Goal: Task Accomplishment & Management: Use online tool/utility

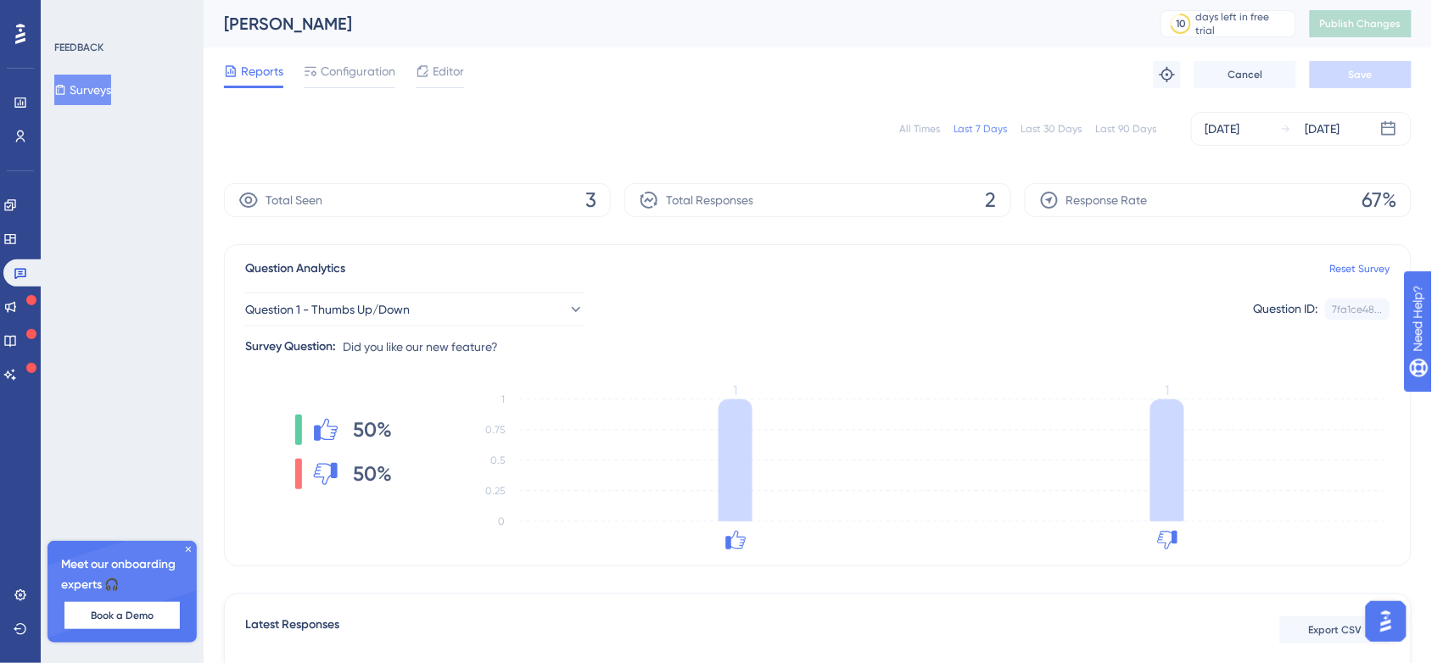
click at [256, 77] on span "Reports" at bounding box center [262, 71] width 42 height 20
click at [337, 77] on span "Configuration" at bounding box center [358, 71] width 75 height 20
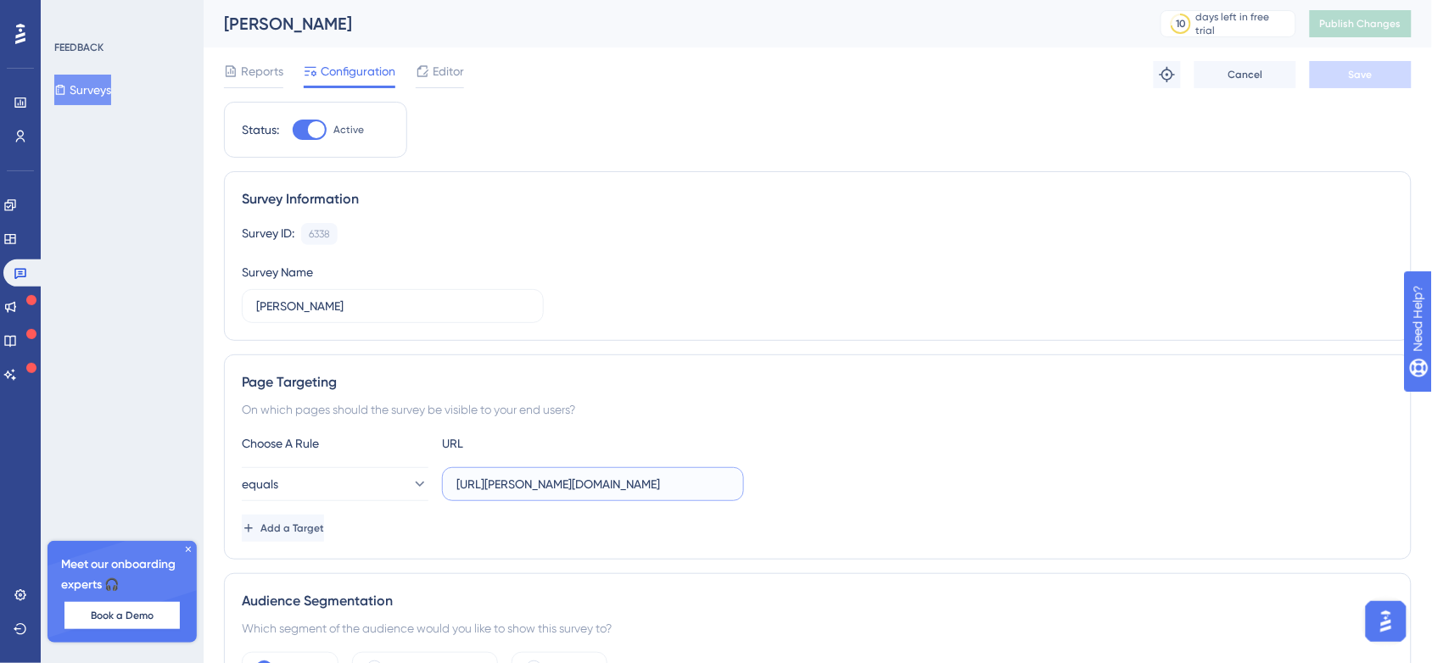
click at [600, 490] on input "[URL][PERSON_NAME][DOMAIN_NAME]" at bounding box center [592, 484] width 273 height 19
drag, startPoint x: 512, startPoint y: 485, endPoint x: 414, endPoint y: 490, distance: 97.7
click at [414, 490] on div "equals" at bounding box center [493, 484] width 502 height 34
click at [497, 486] on input "text" at bounding box center [592, 484] width 273 height 19
paste input "[URL][DOMAIN_NAME][DOMAIN_NAME]"
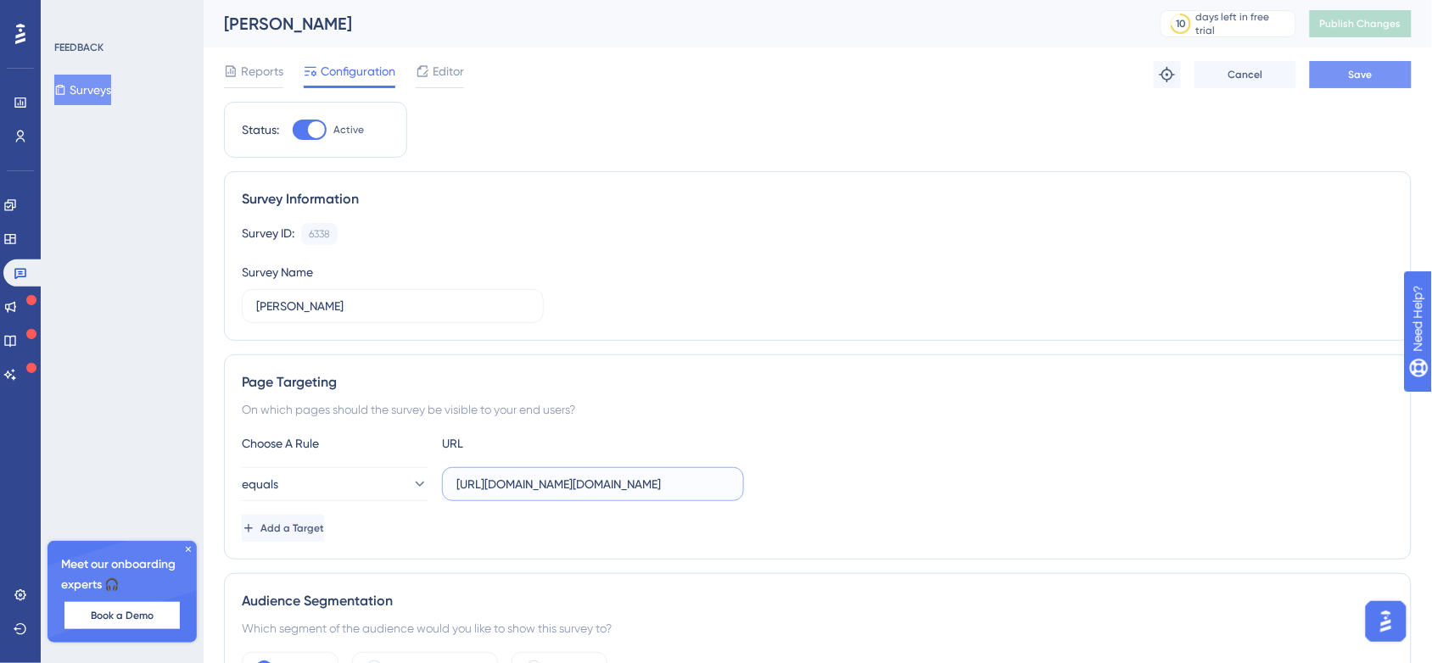
type input "[URL][DOMAIN_NAME][DOMAIN_NAME]"
click at [1369, 70] on span "Save" at bounding box center [1361, 75] width 24 height 14
type input "[URL][PERSON_NAME][DOMAIN_NAME]"
click at [1371, 68] on span "Save" at bounding box center [1361, 75] width 24 height 14
click at [111, 91] on button "Surveys" at bounding box center [82, 90] width 57 height 31
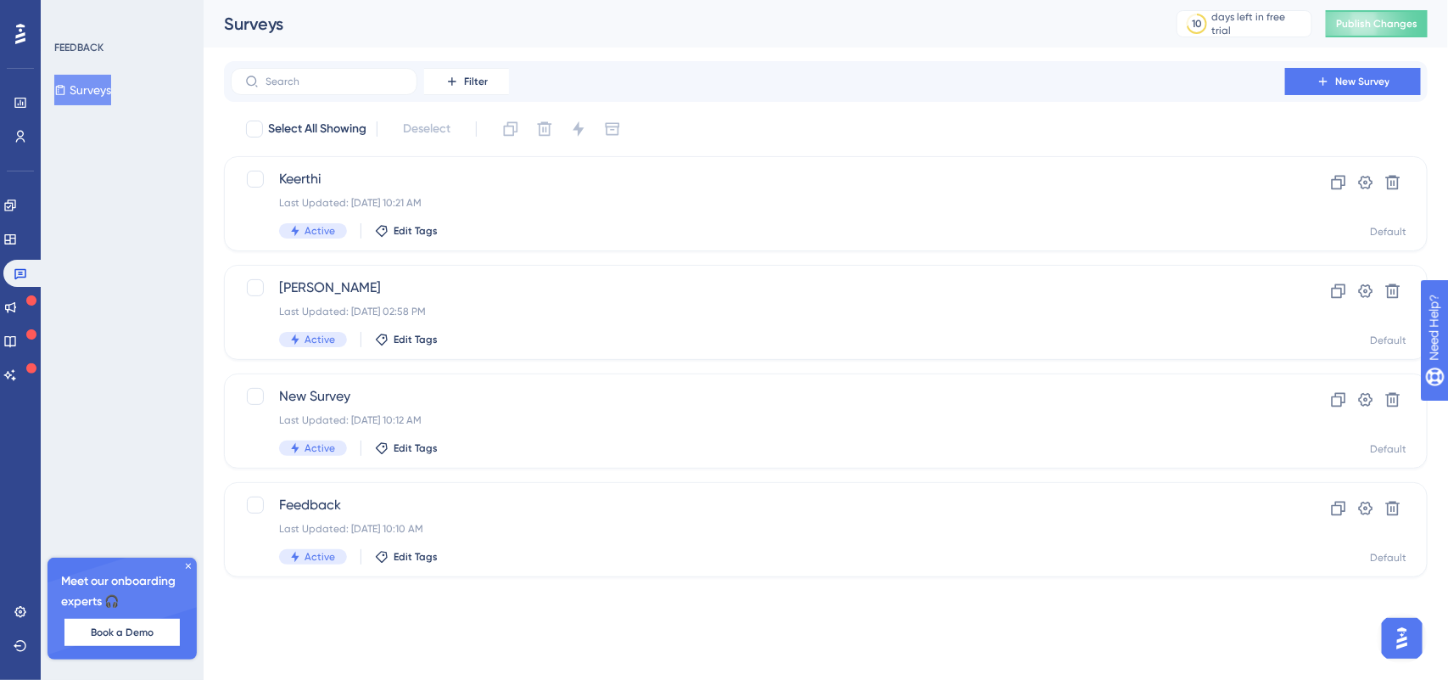
click at [1383, 65] on div "Filter New Survey" at bounding box center [826, 81] width 1204 height 41
click at [1381, 68] on button "New Survey" at bounding box center [1353, 81] width 136 height 27
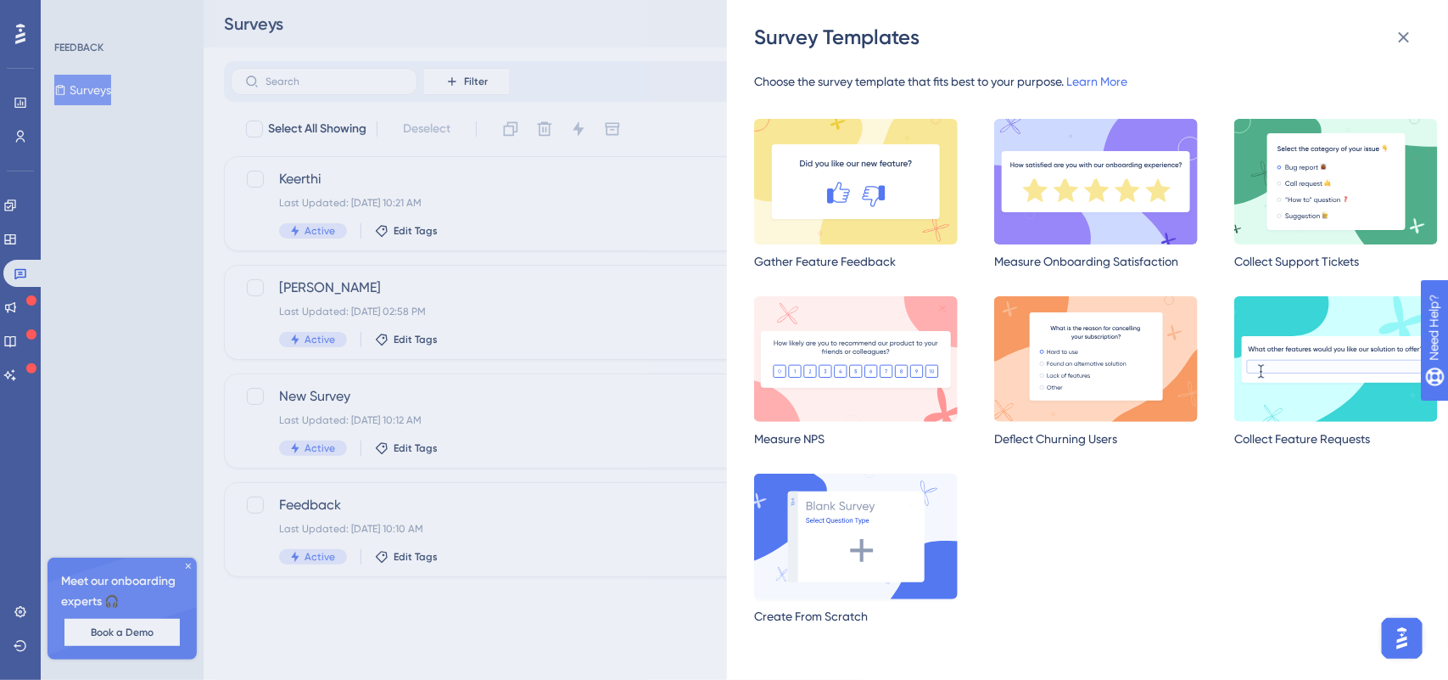
click at [823, 536] on img at bounding box center [856, 536] width 204 height 126
click at [823, 0] on html "Performance Users Engagement Widgets Feedback Product Updates Knowledge Base AI…" at bounding box center [724, 0] width 1448 height 0
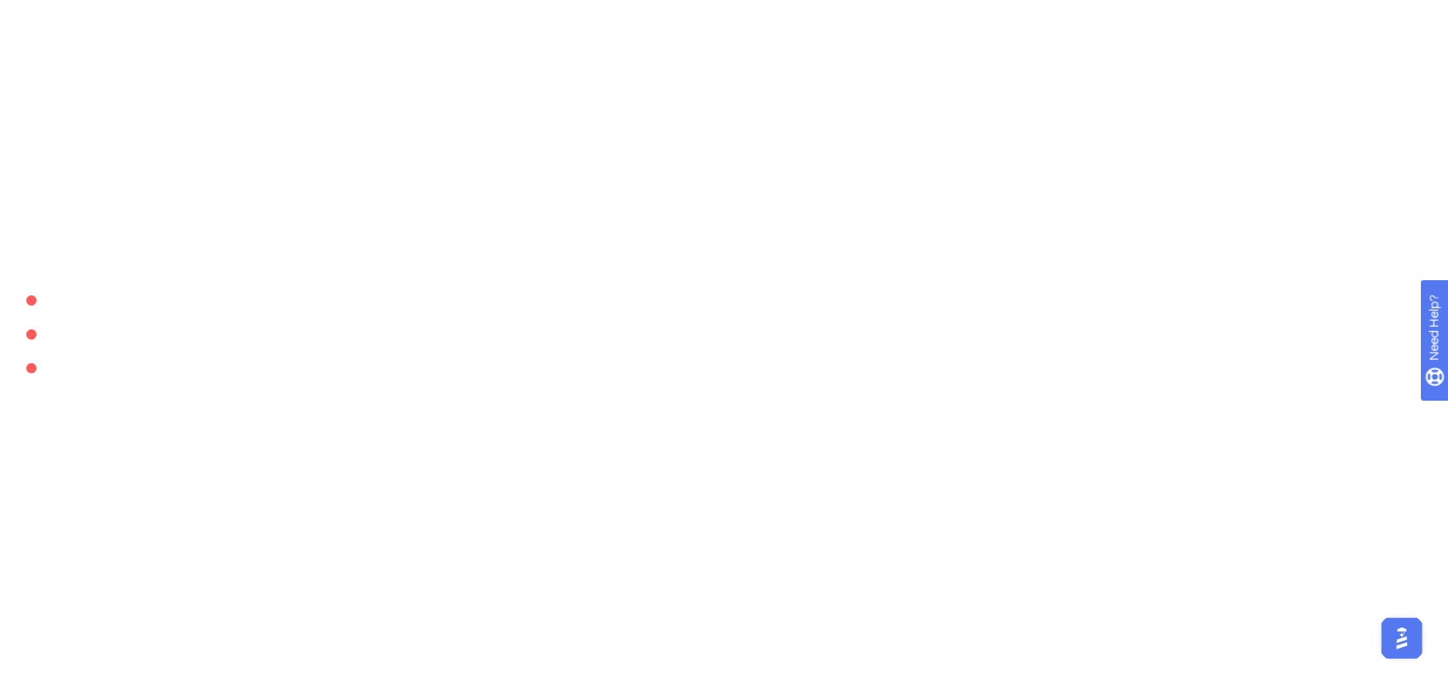
click at [823, 0] on html at bounding box center [724, 0] width 1448 height 0
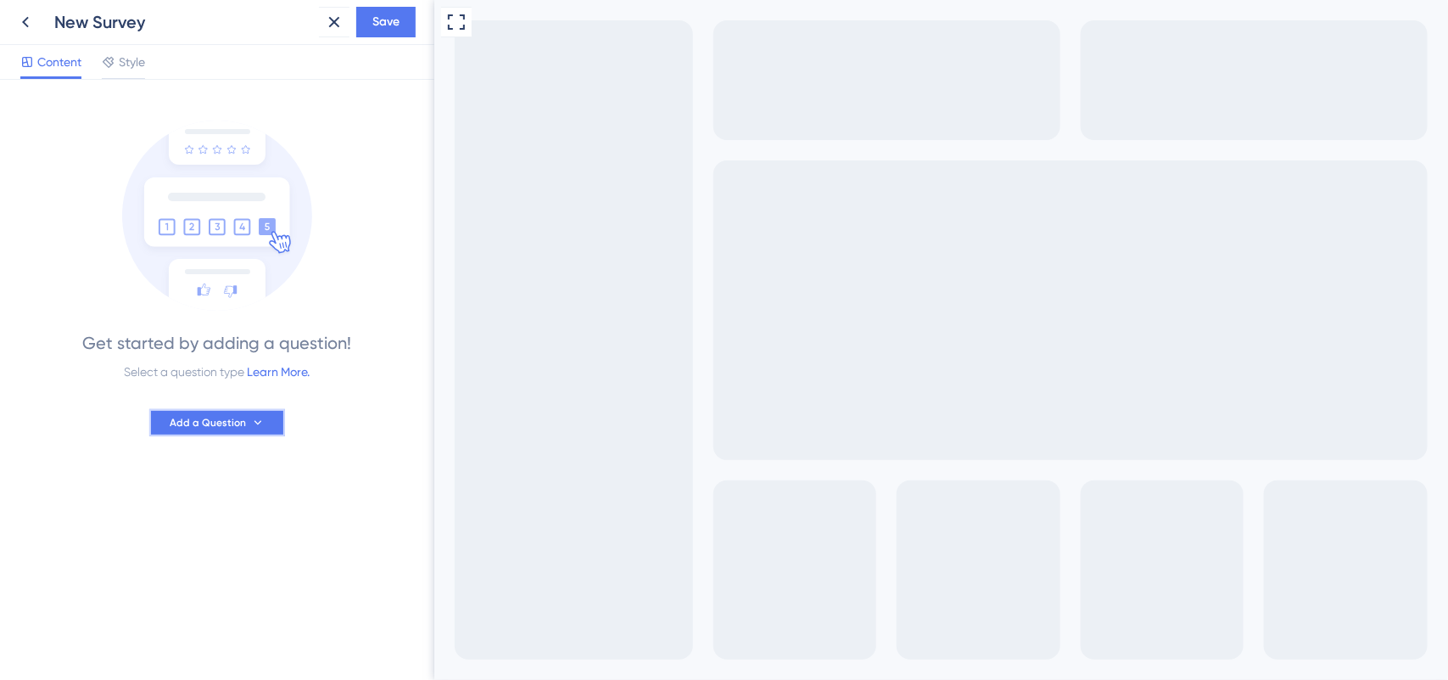
click at [252, 416] on icon at bounding box center [258, 423] width 14 height 14
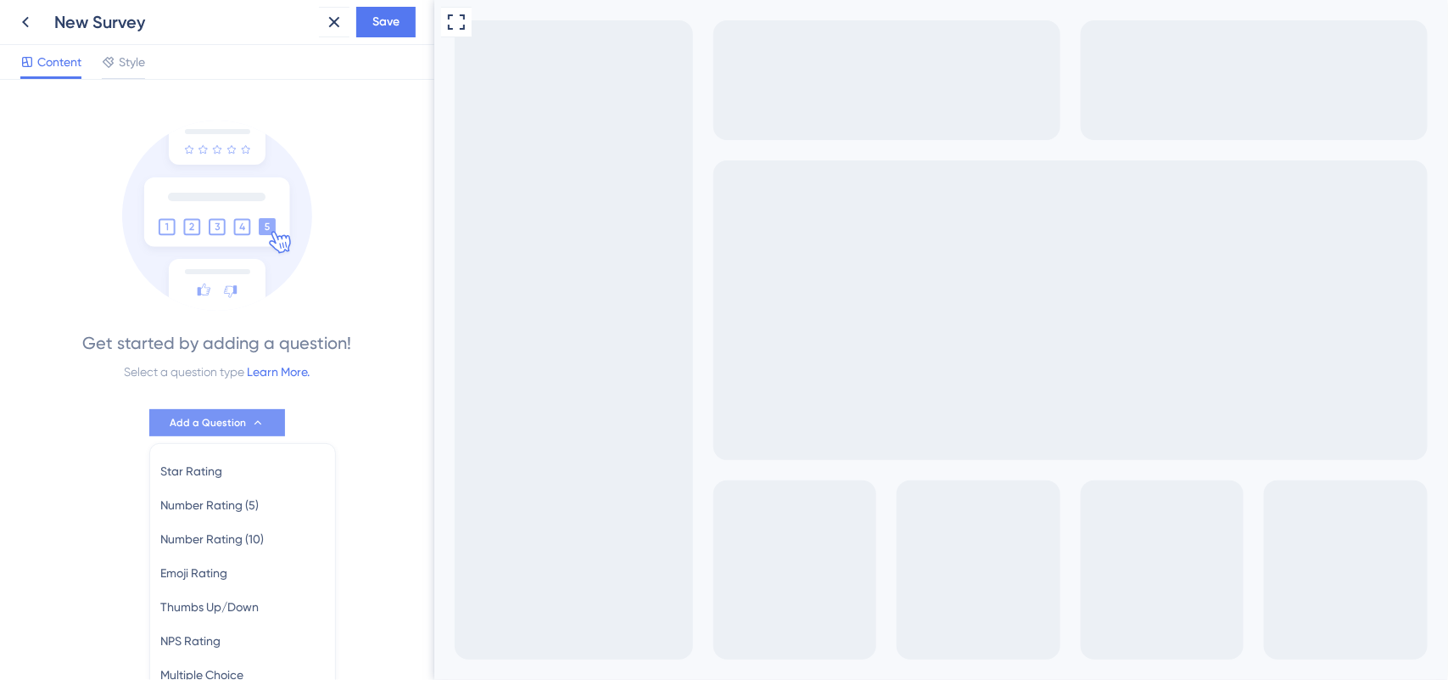
scroll to position [124, 0]
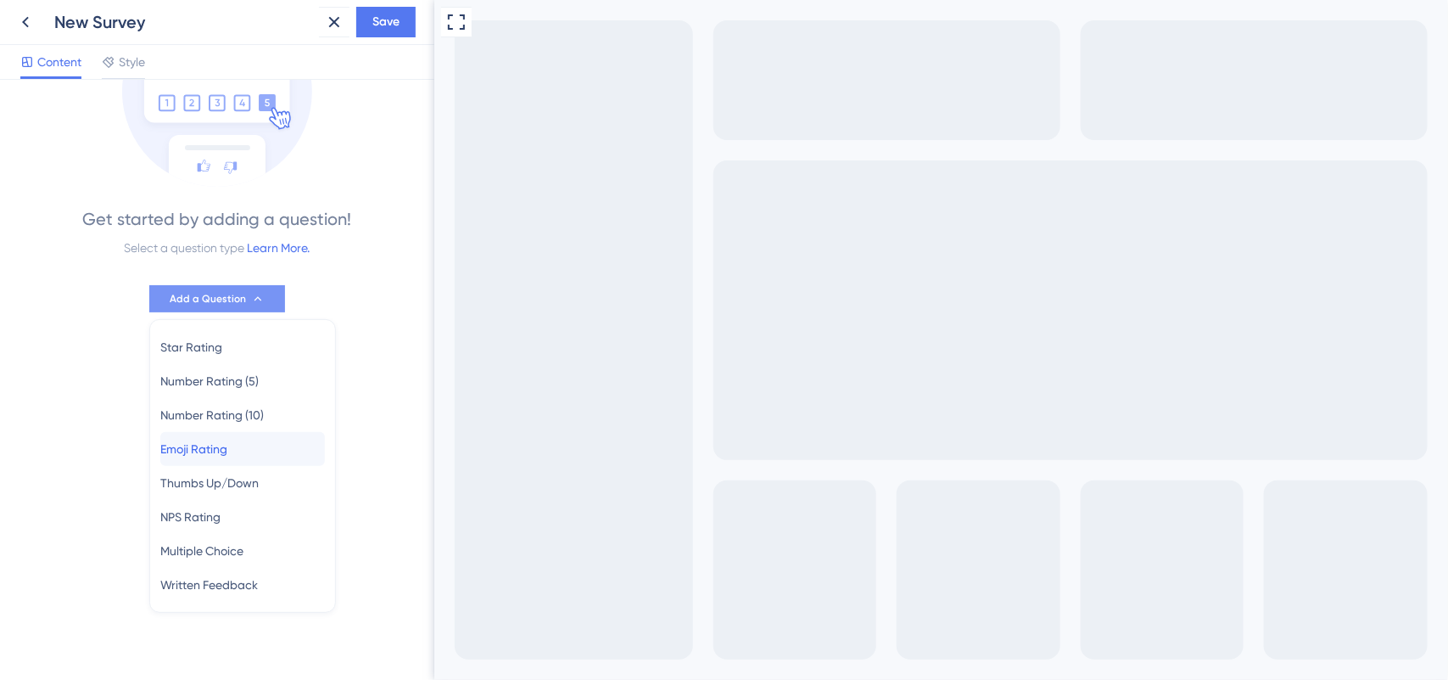
click at [218, 447] on span "Emoji Rating" at bounding box center [193, 449] width 67 height 20
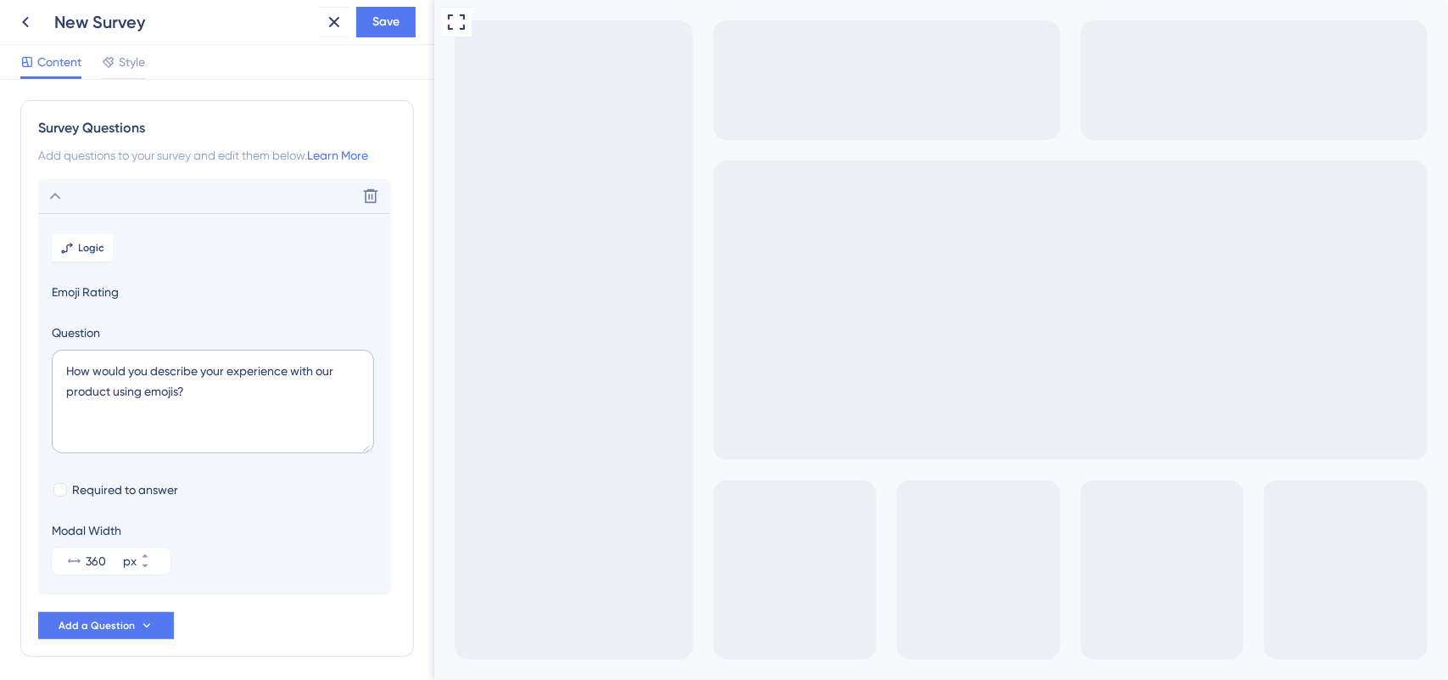
scroll to position [66, 0]
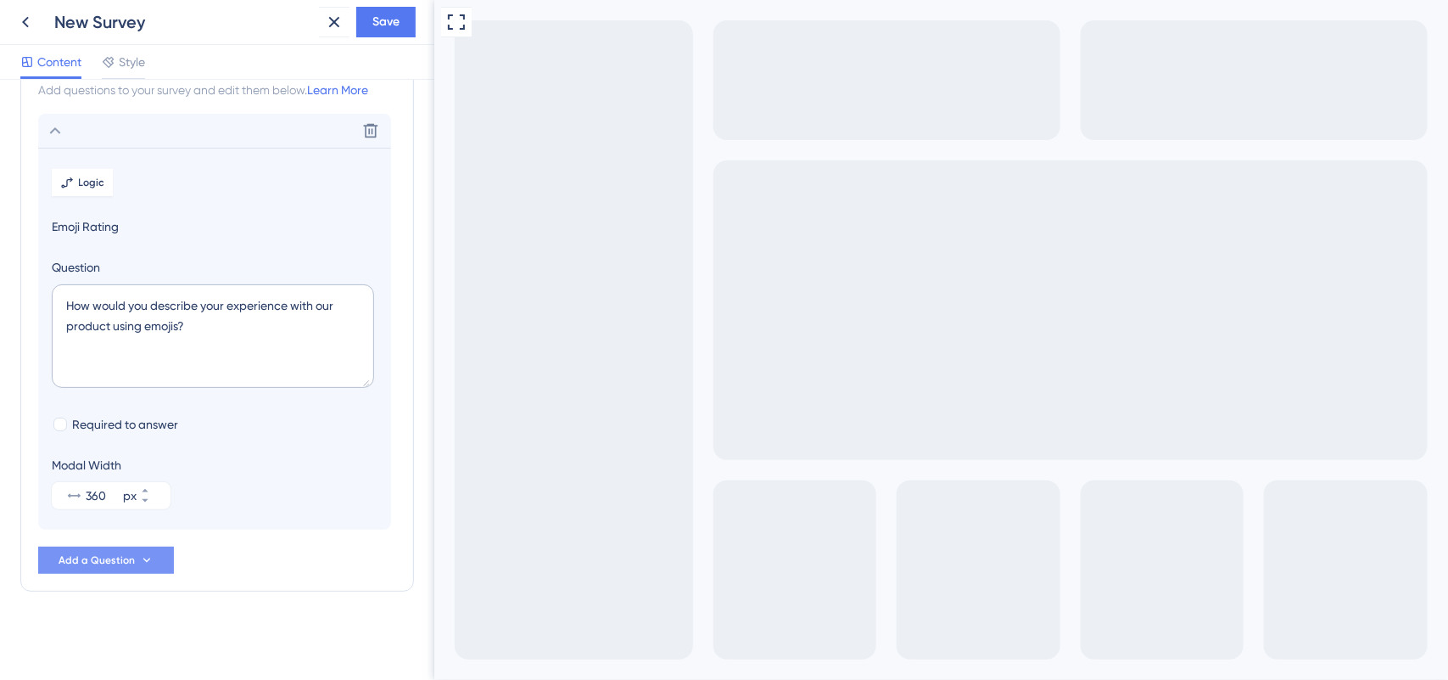
click at [127, 549] on button "Add a Question" at bounding box center [106, 559] width 136 height 27
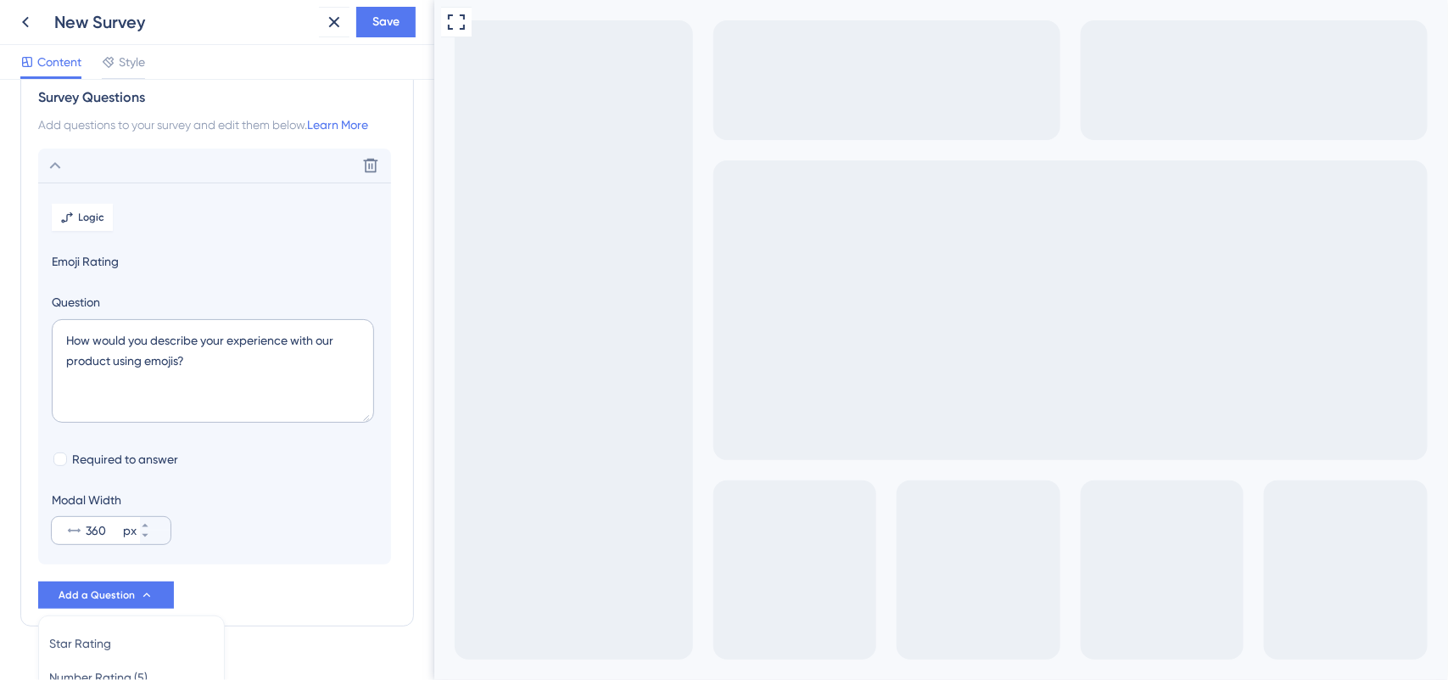
scroll to position [0, 0]
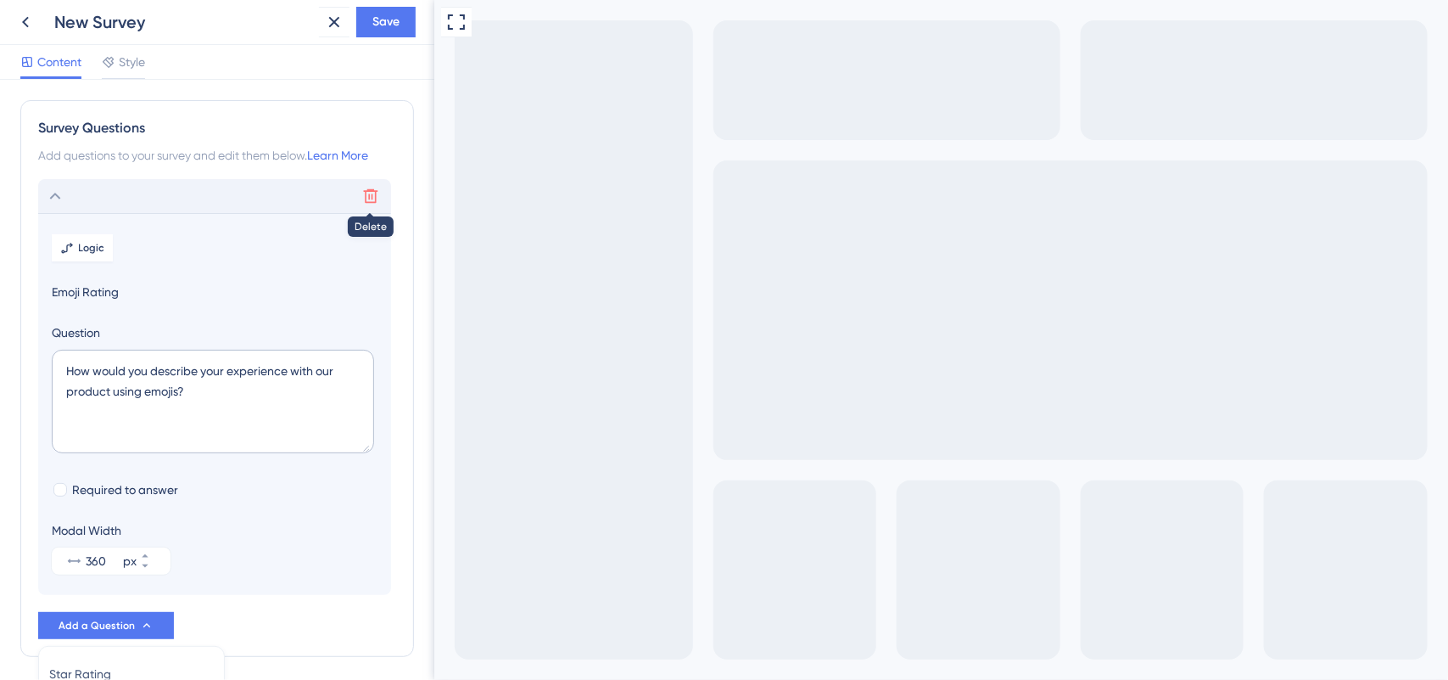
click at [362, 191] on icon at bounding box center [370, 196] width 17 height 17
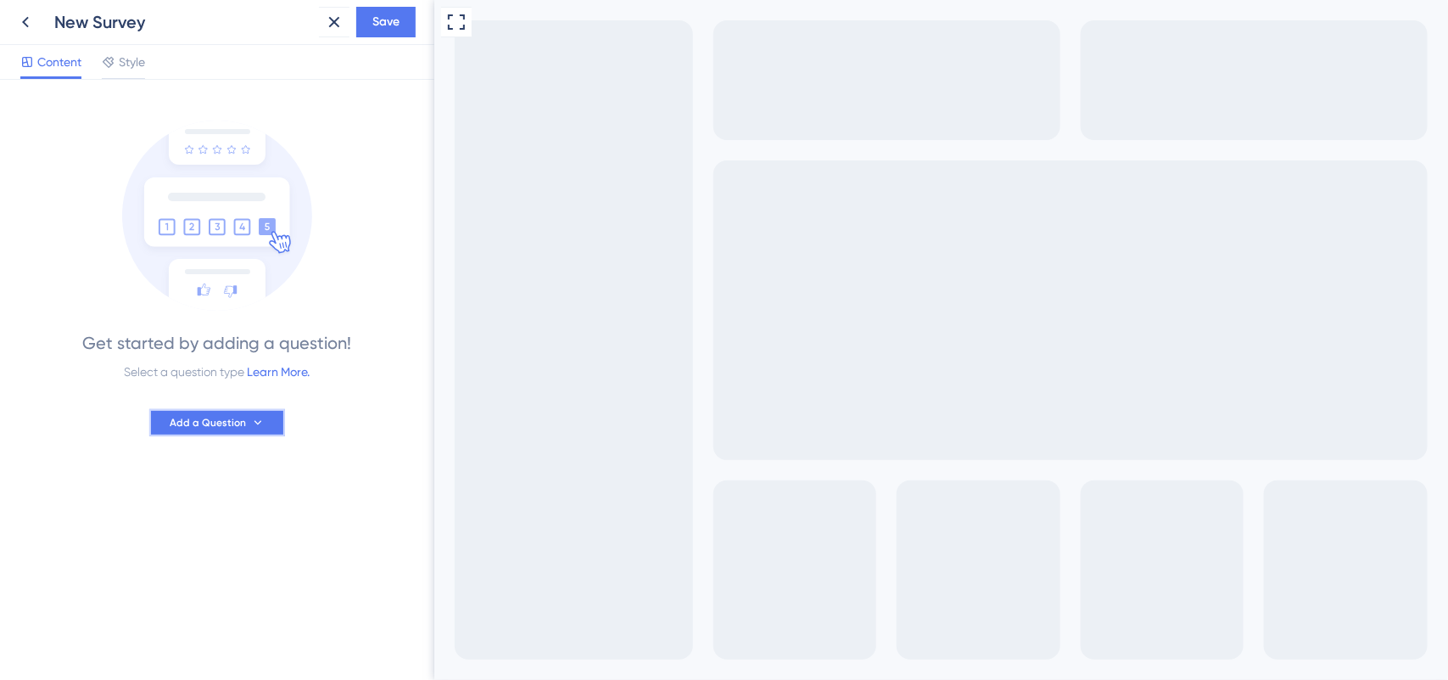
click at [227, 410] on button "Add a Question" at bounding box center [217, 422] width 136 height 27
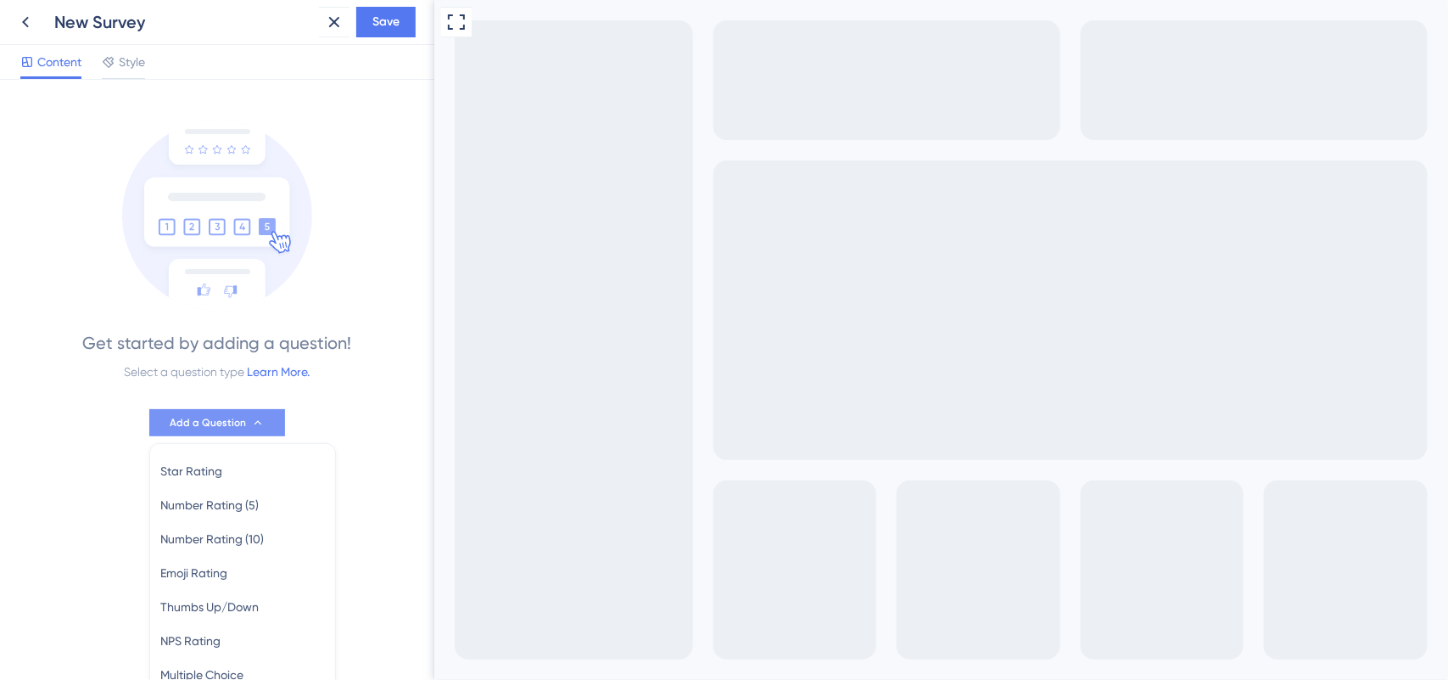
scroll to position [124, 0]
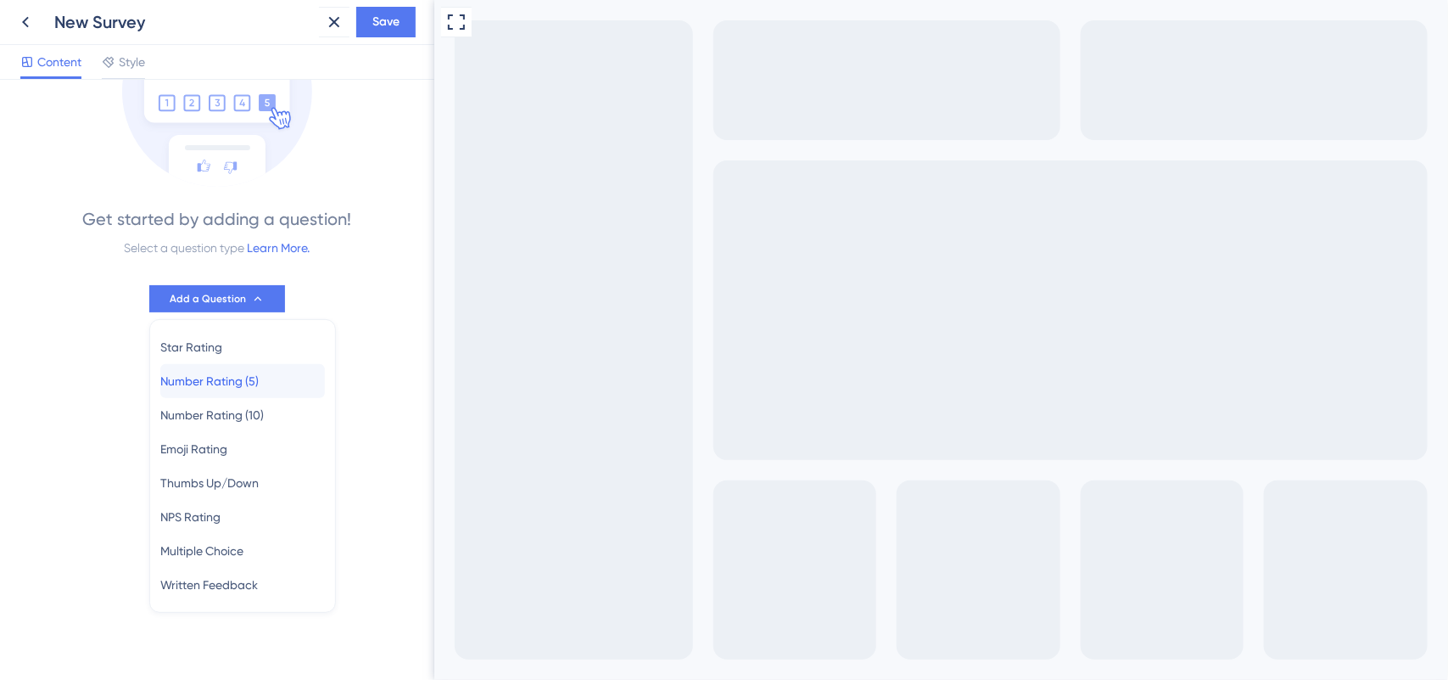
click at [212, 383] on span "Number Rating (5)" at bounding box center [209, 381] width 98 height 20
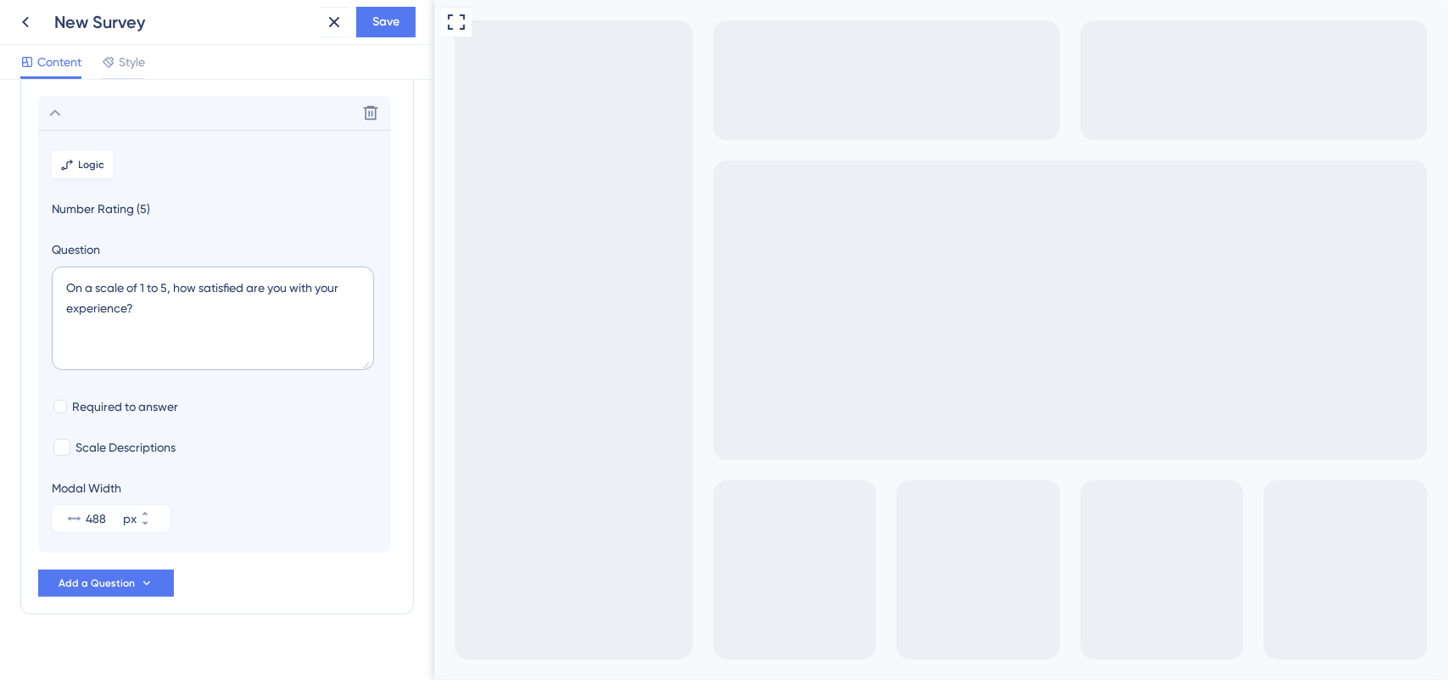
scroll to position [99, 0]
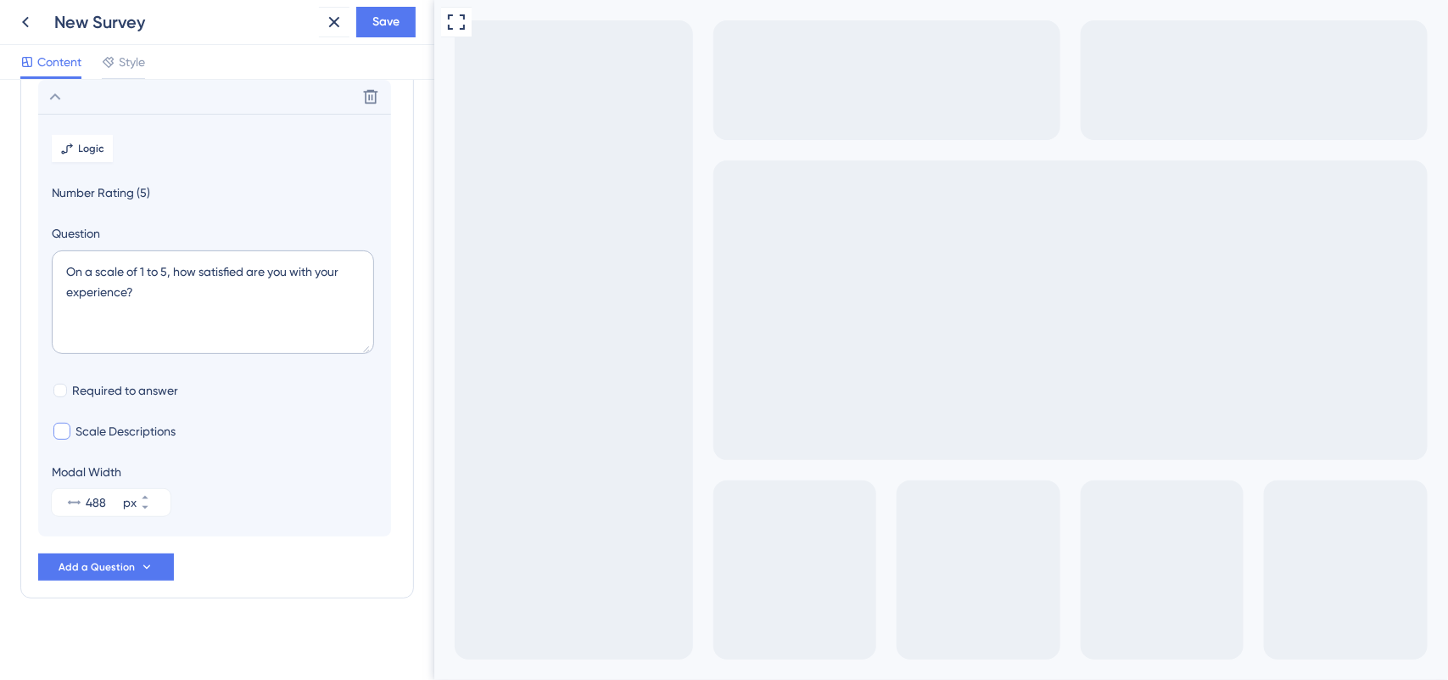
click at [86, 428] on span "Scale Descriptions" at bounding box center [126, 431] width 100 height 20
checkbox input "true"
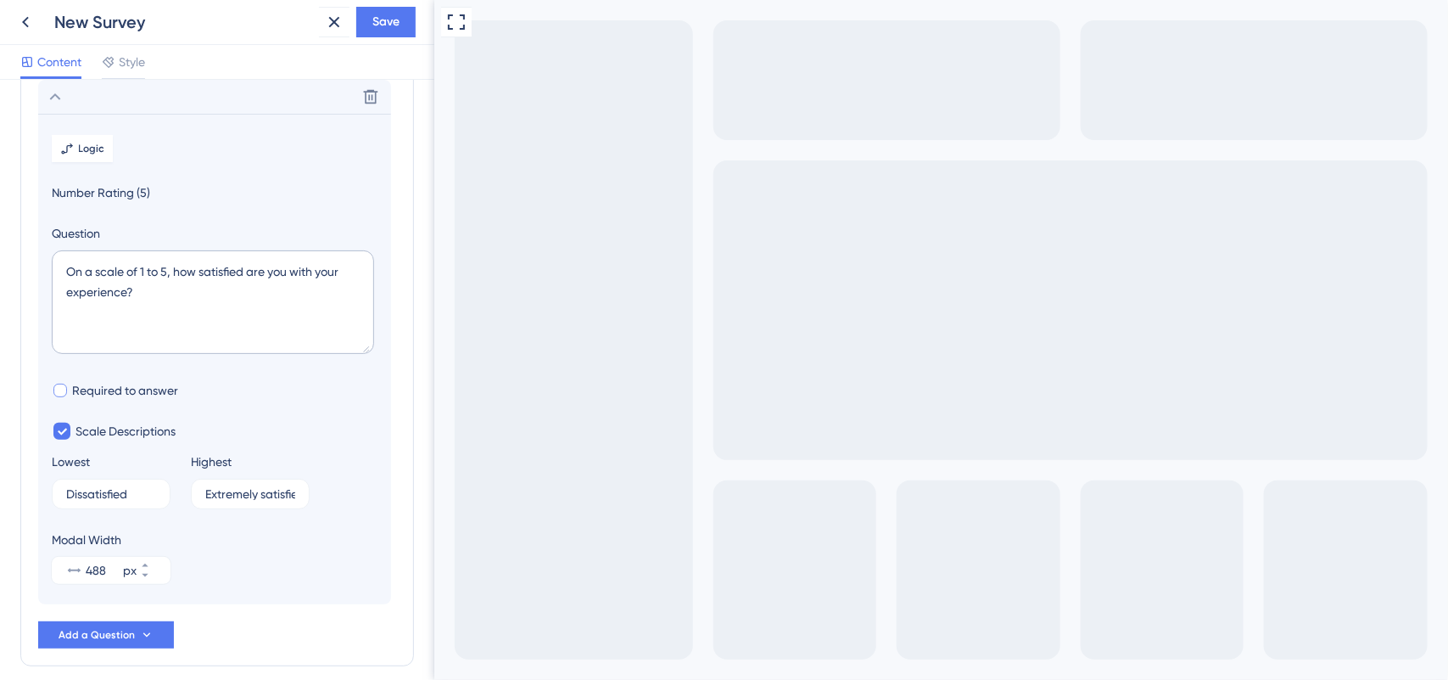
click at [68, 383] on label "Required to answer" at bounding box center [115, 390] width 126 height 20
checkbox input "true"
click at [64, 434] on icon at bounding box center [62, 431] width 9 height 7
checkbox input "false"
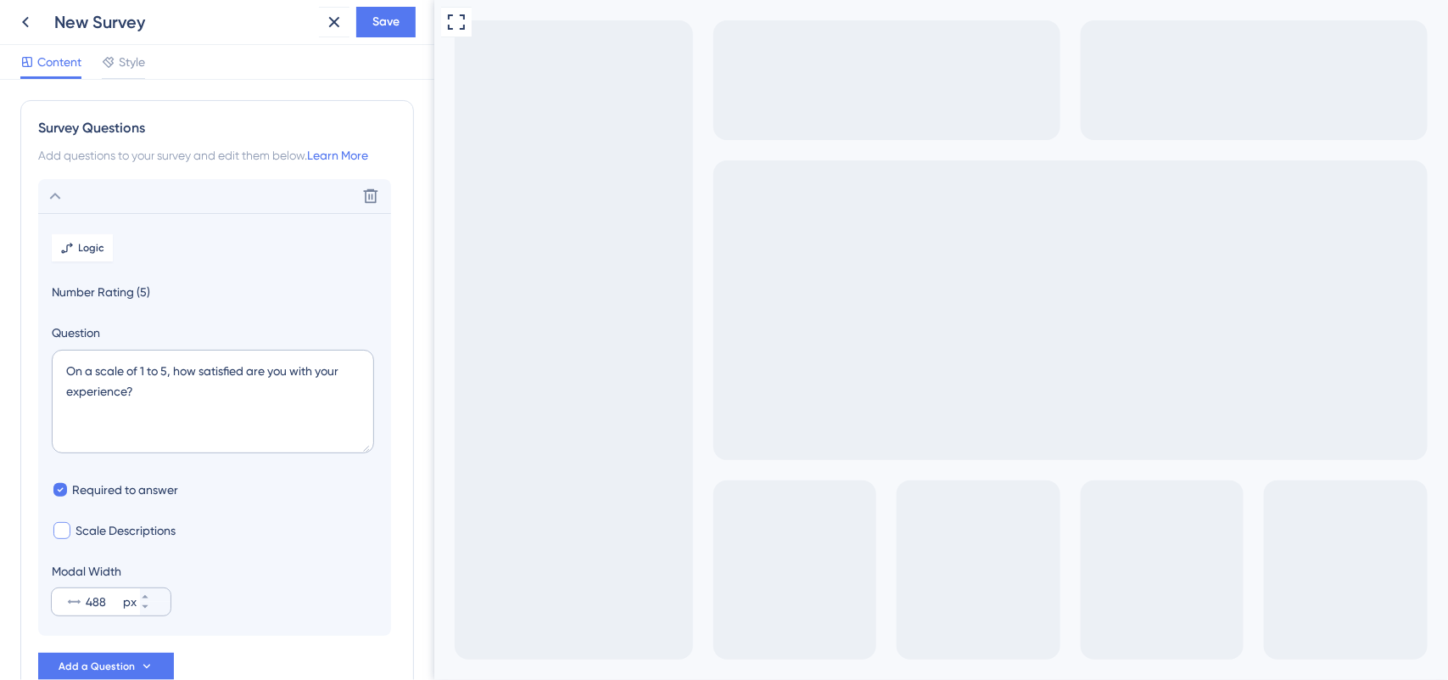
scroll to position [107, 0]
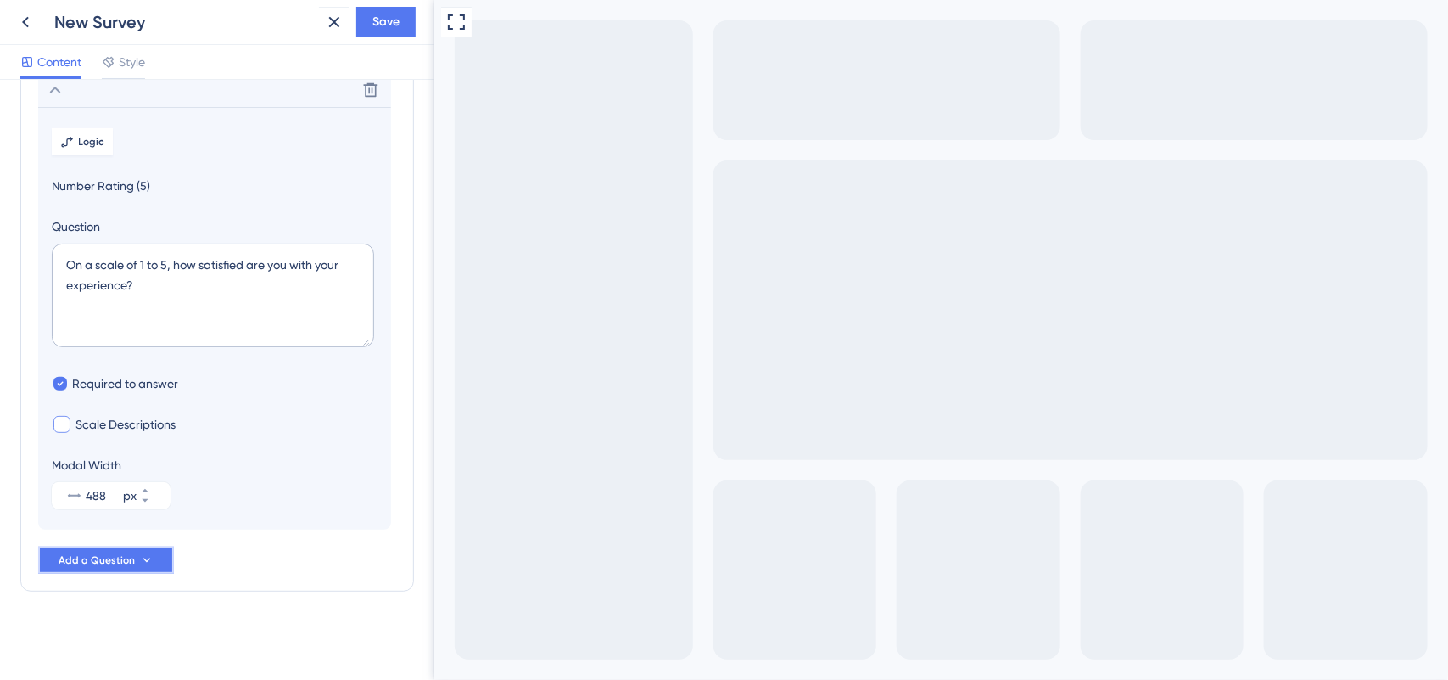
click at [132, 560] on span "Add a Question" at bounding box center [97, 560] width 76 height 14
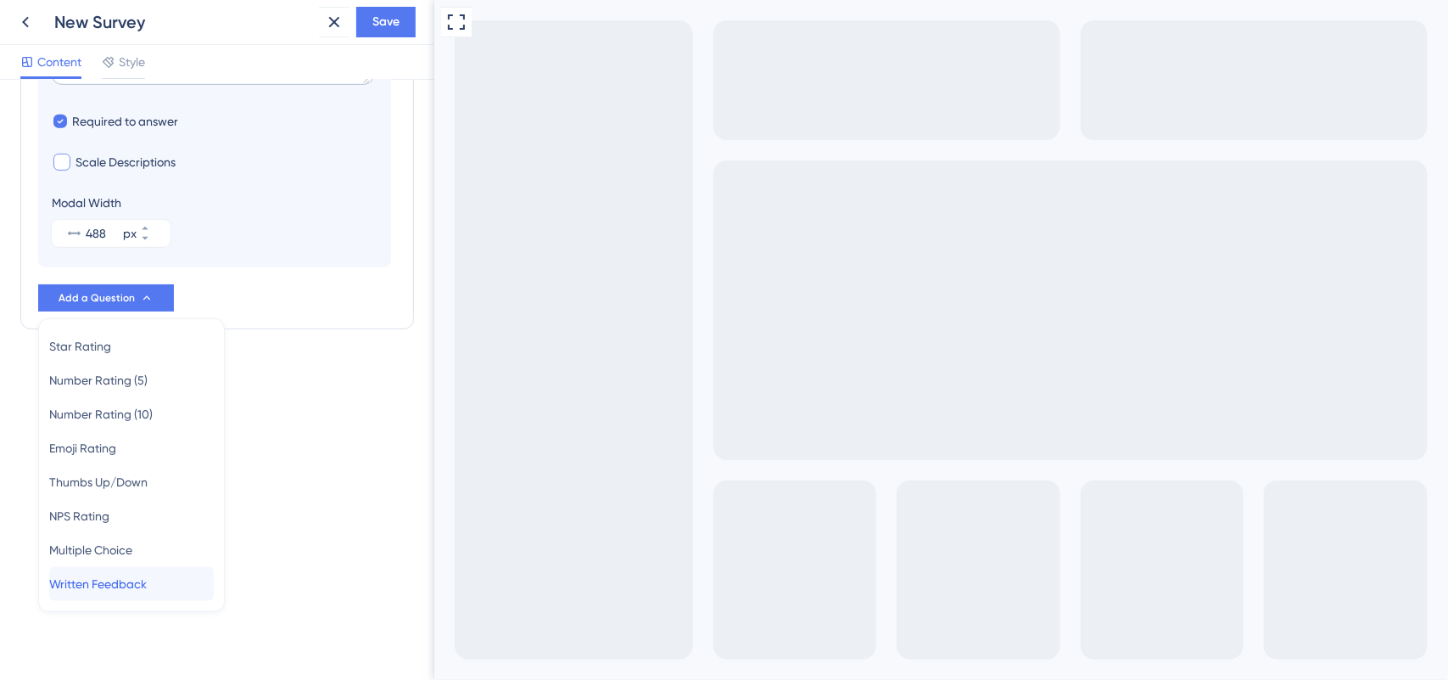
click at [110, 574] on span "Written Feedback" at bounding box center [98, 584] width 98 height 20
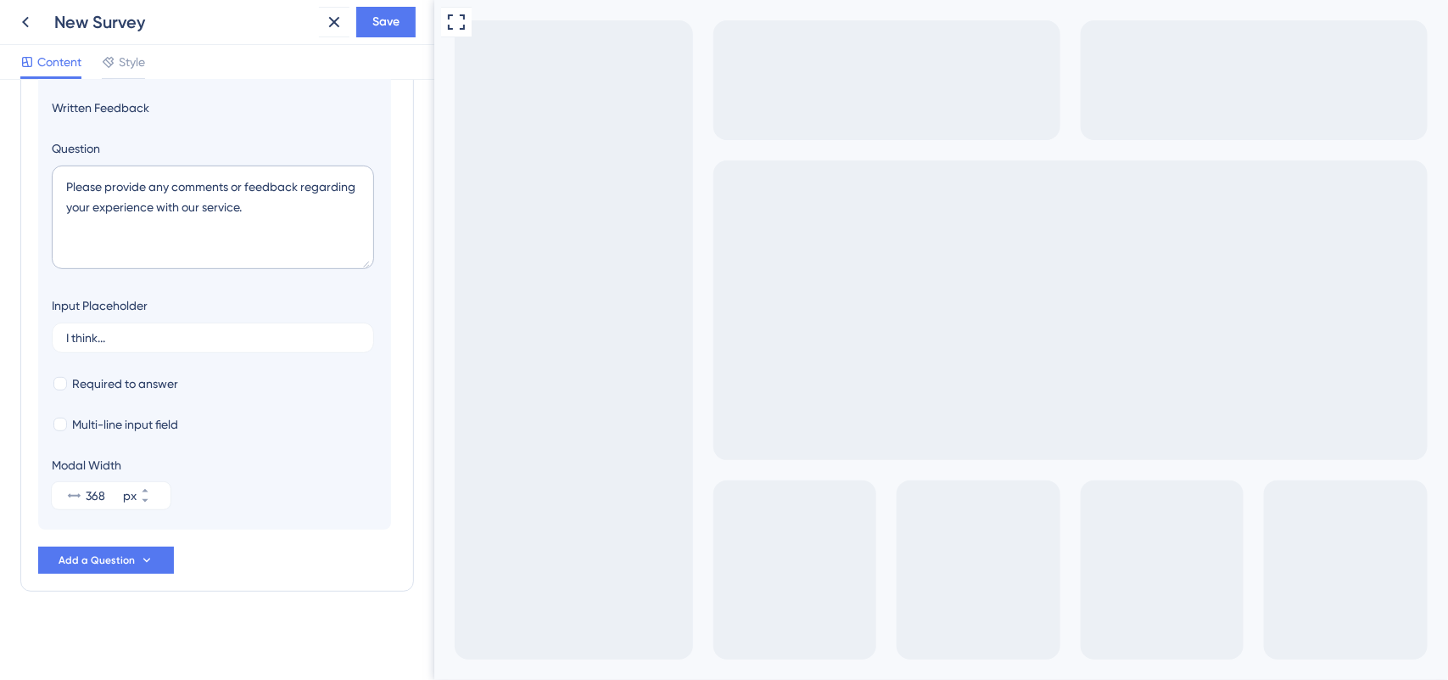
scroll to position [147, 0]
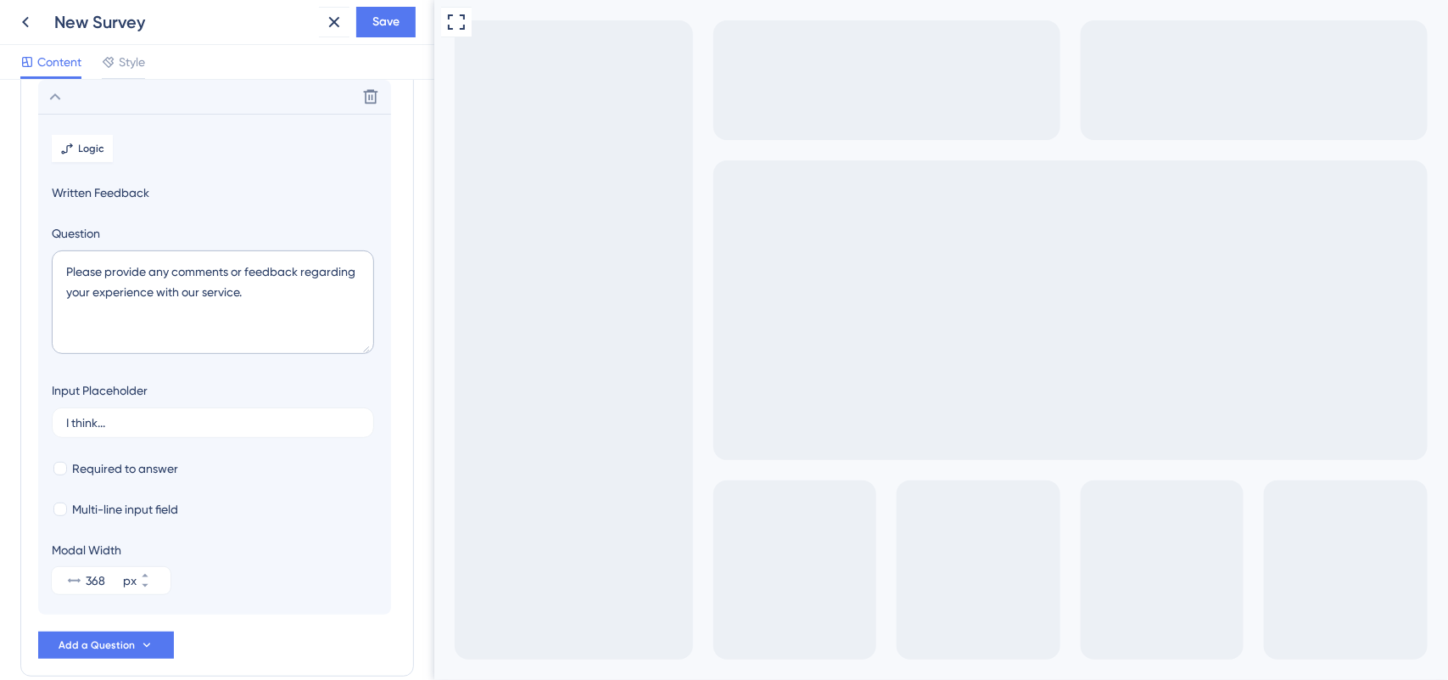
click at [40, 144] on section "Logic Written Feedback Question Please provide any comments or feedback regardi…" at bounding box center [214, 364] width 353 height 501
click at [45, 99] on icon at bounding box center [55, 97] width 20 height 20
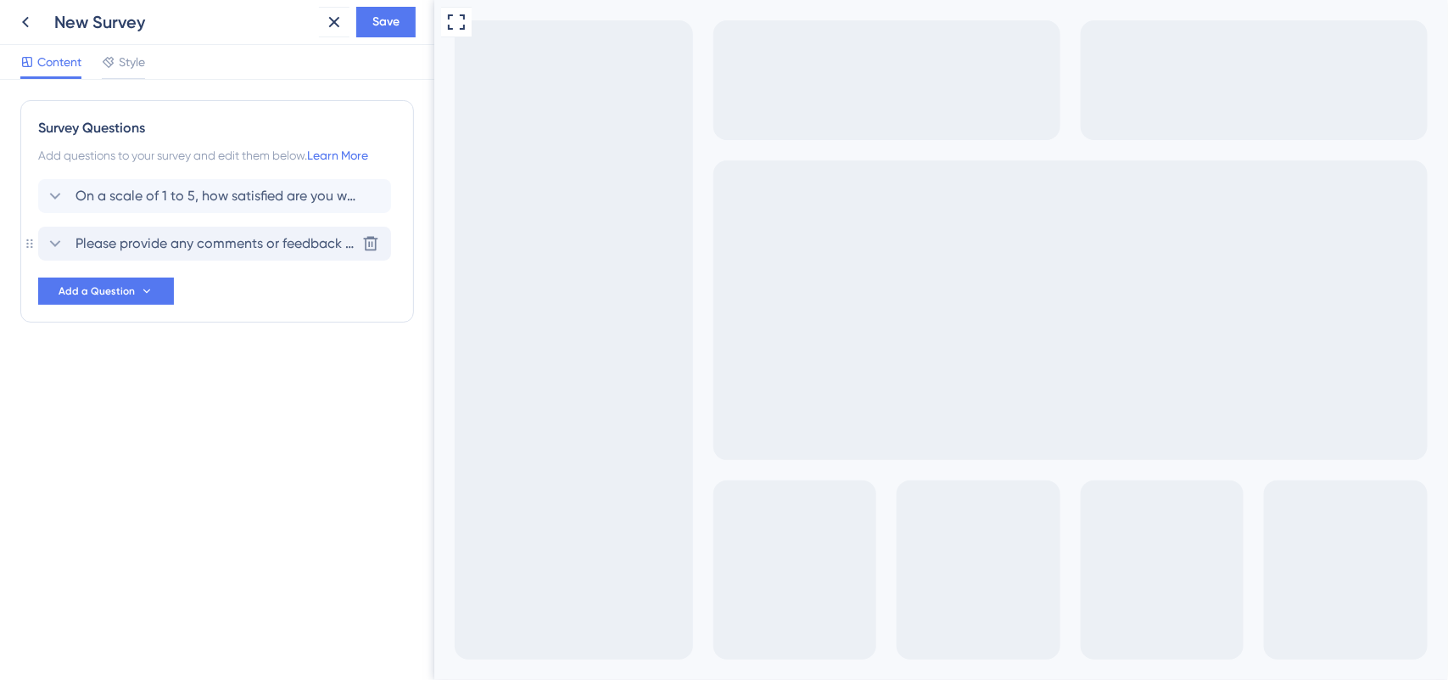
scroll to position [0, 0]
click at [126, 202] on span "On a scale of 1 to 5, how satisfied are you with your experience?" at bounding box center [216, 196] width 280 height 20
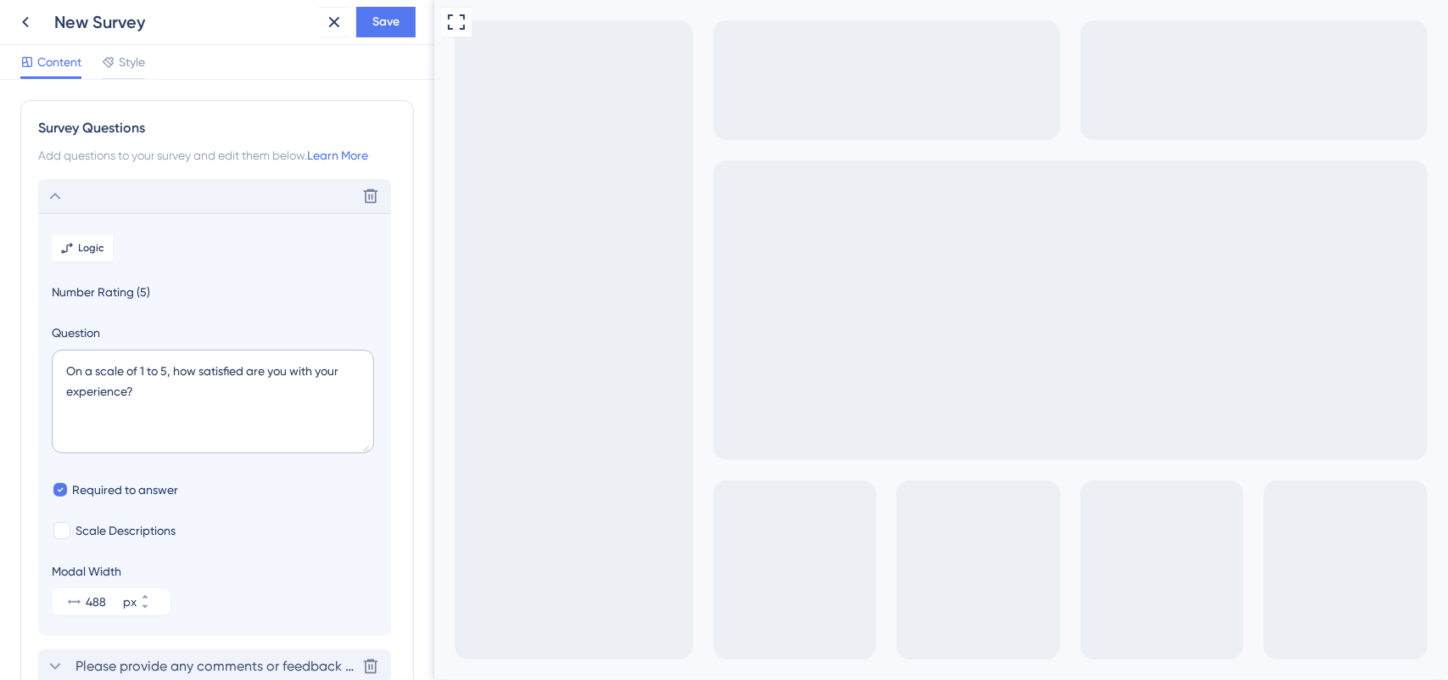
scroll to position [99, 0]
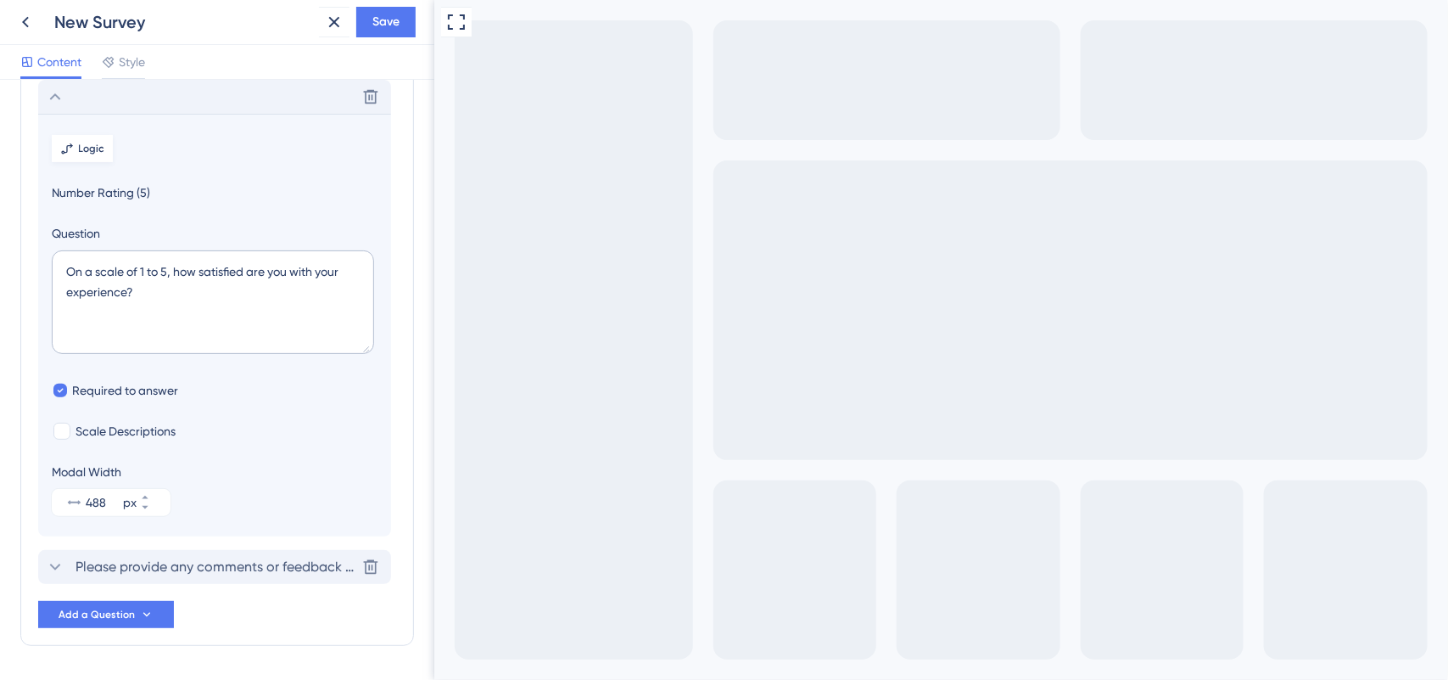
click at [87, 153] on span "Logic" at bounding box center [92, 149] width 26 height 14
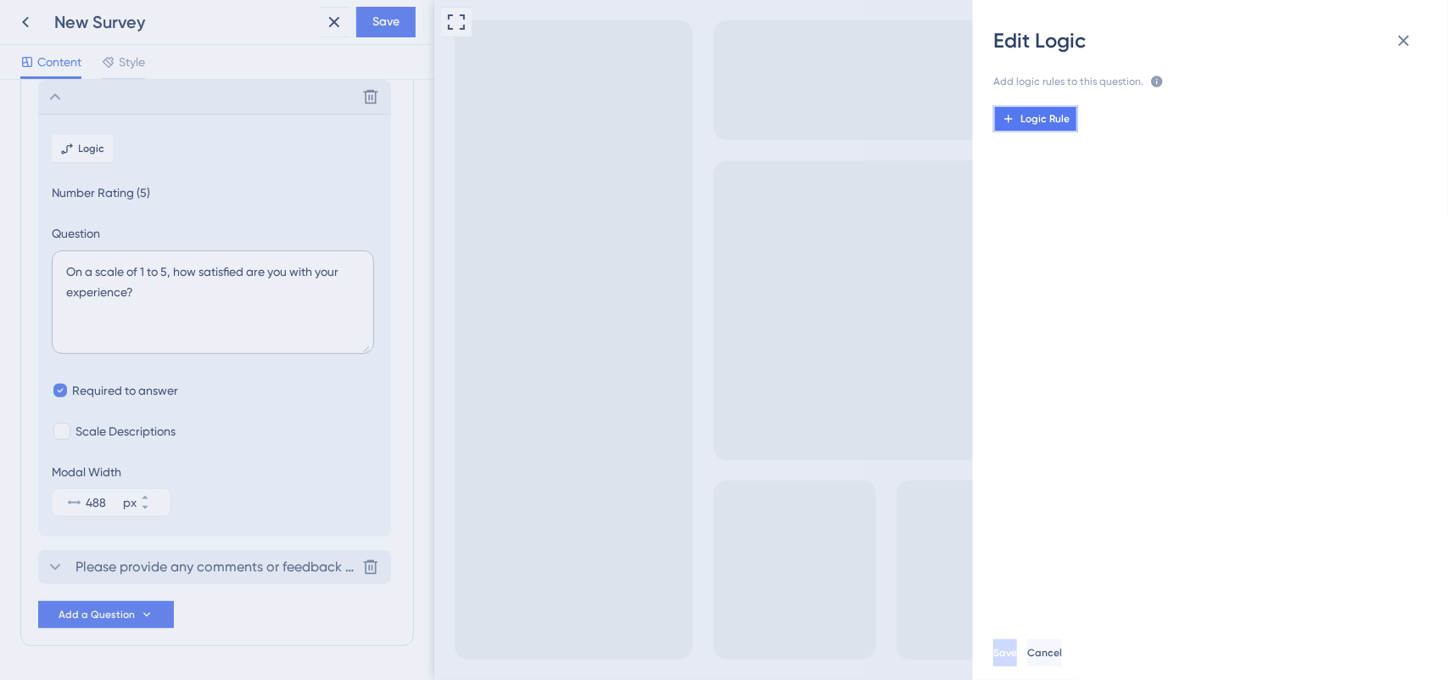
click at [1046, 116] on span "Logic Rule" at bounding box center [1045, 119] width 49 height 14
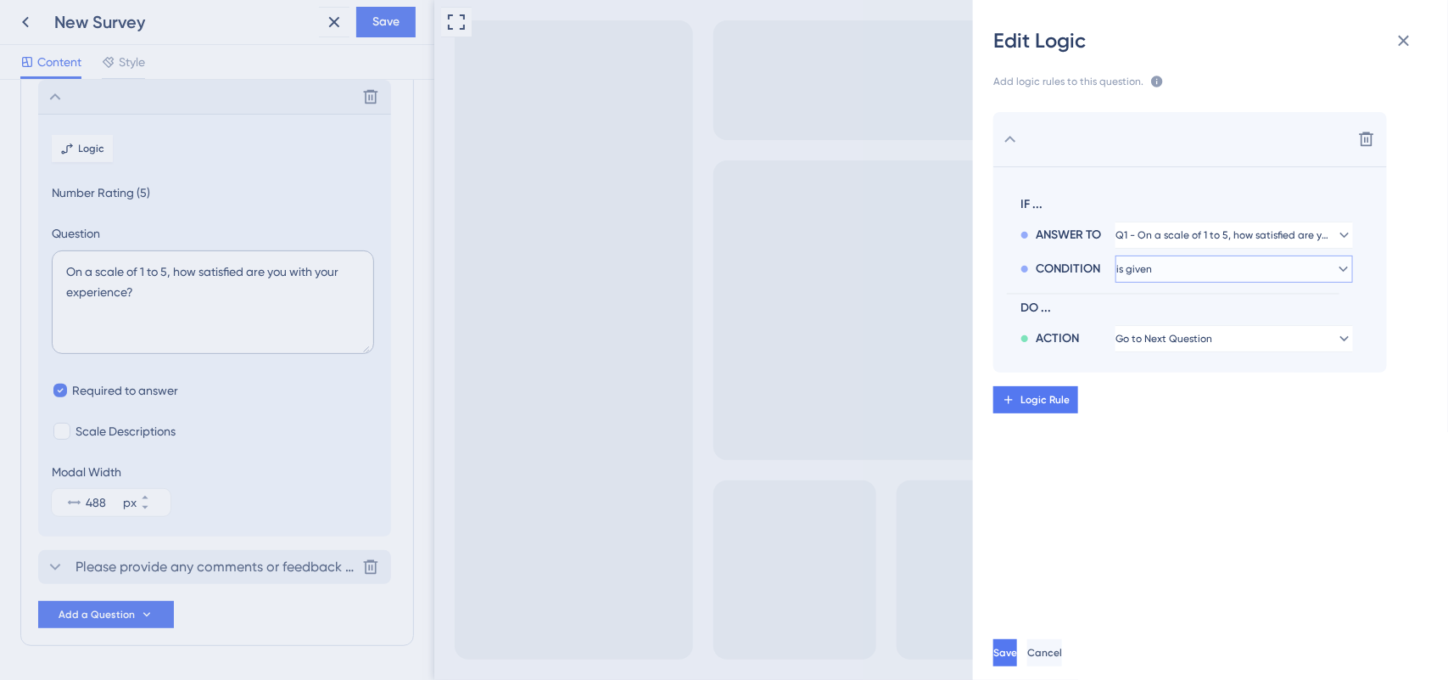
click at [1196, 271] on button "is given" at bounding box center [1235, 268] width 238 height 27
click at [1165, 389] on span "is less than" at bounding box center [1156, 385] width 58 height 20
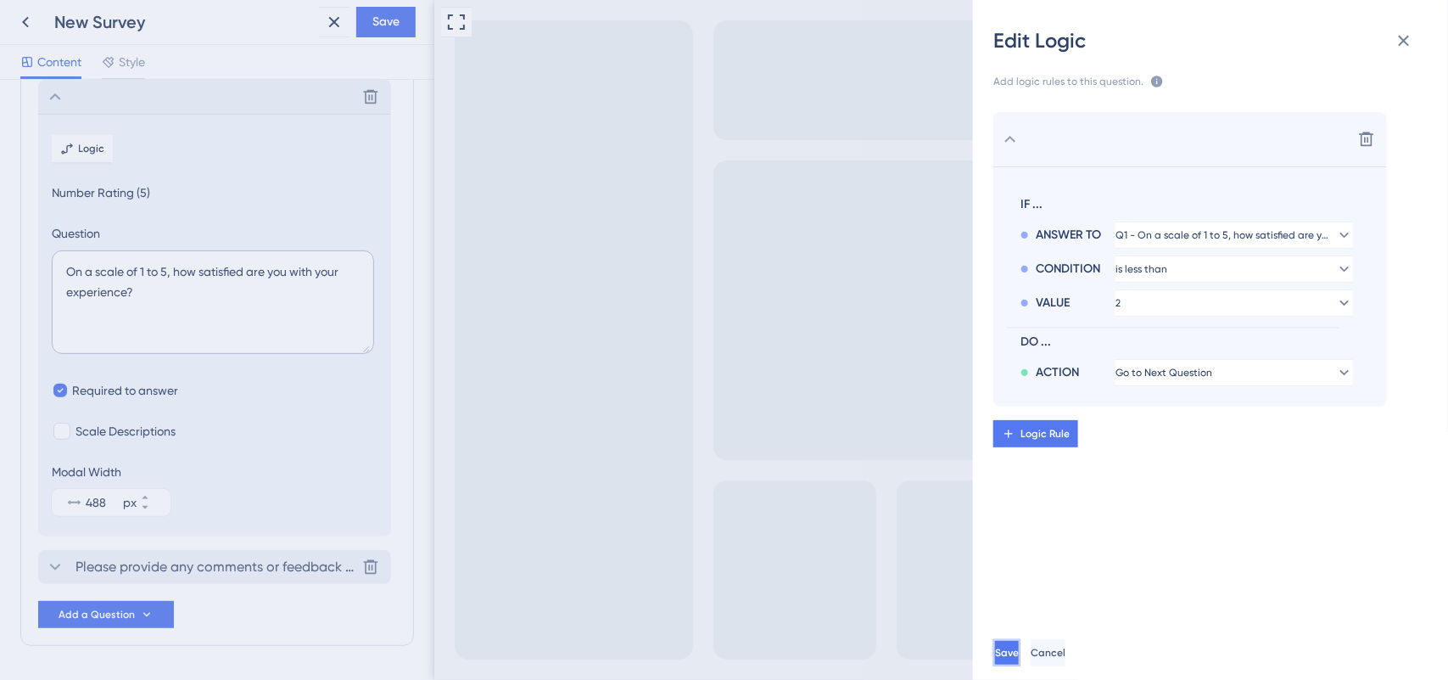
click at [1021, 641] on button "Save" at bounding box center [1007, 652] width 27 height 27
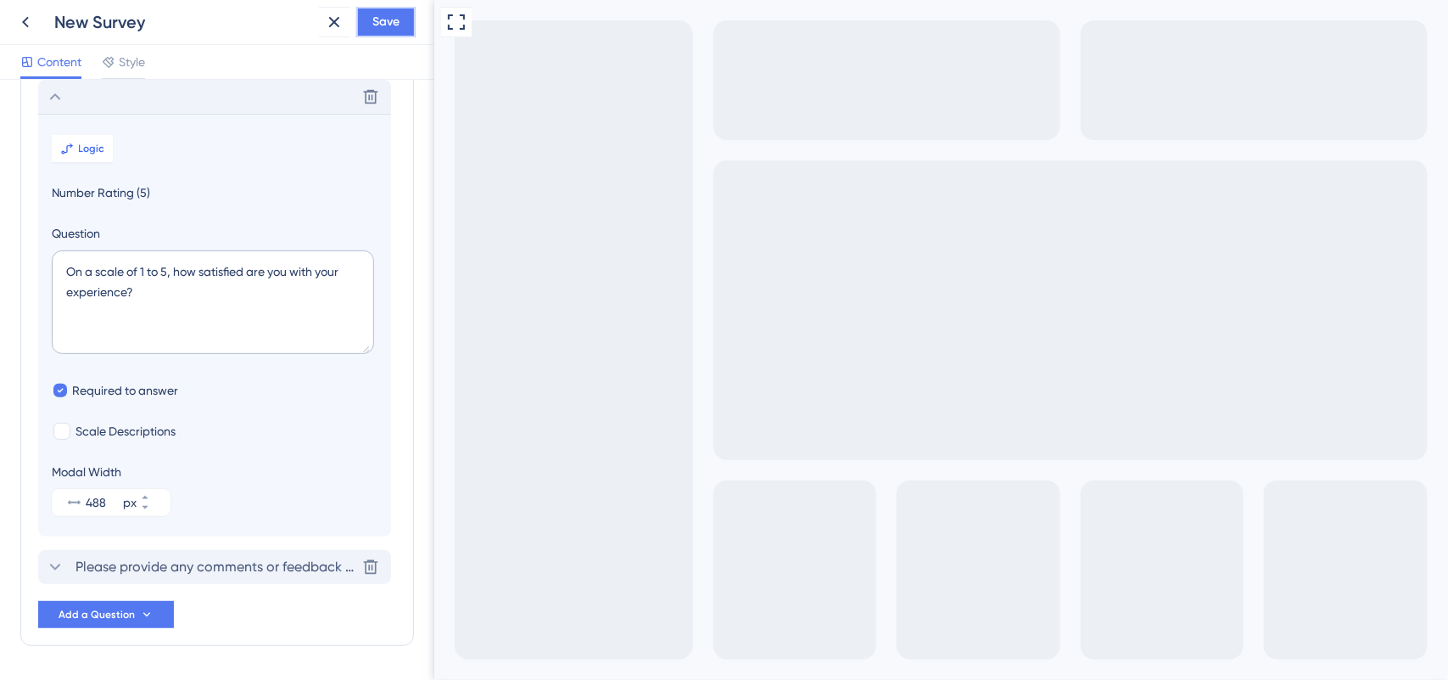
click at [392, 32] on button "Save" at bounding box center [385, 22] width 59 height 31
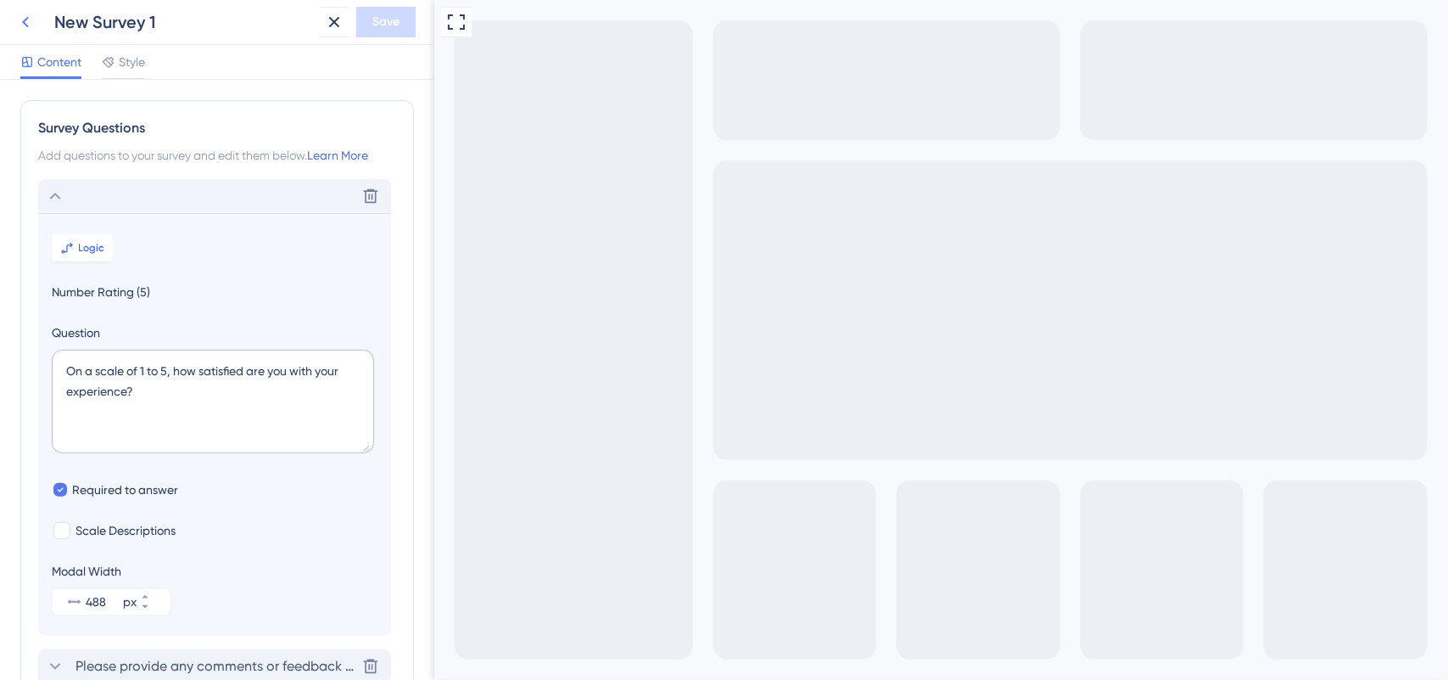
click at [25, 22] on icon at bounding box center [25, 22] width 20 height 20
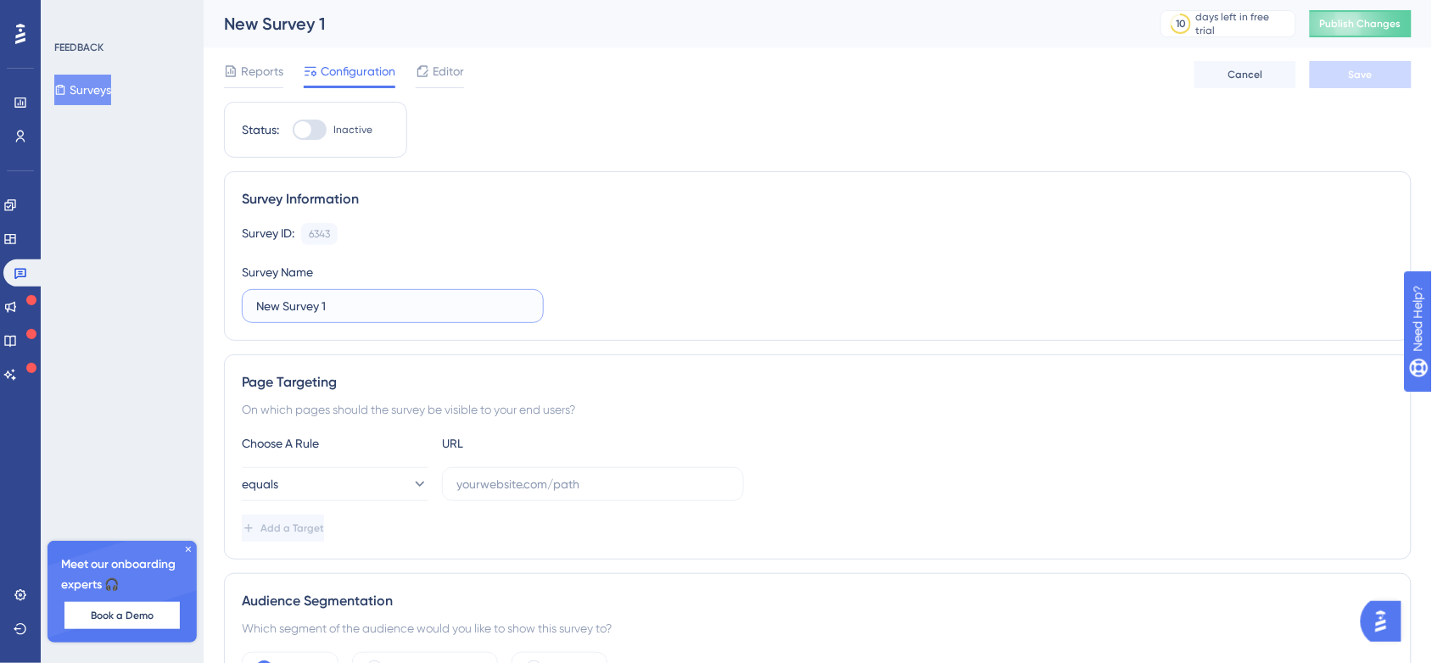
click at [349, 299] on input "New Survey 1" at bounding box center [392, 306] width 273 height 19
drag, startPoint x: 349, startPoint y: 299, endPoint x: 168, endPoint y: 280, distance: 181.7
type input "SK"
click at [294, 125] on div at bounding box center [310, 130] width 34 height 20
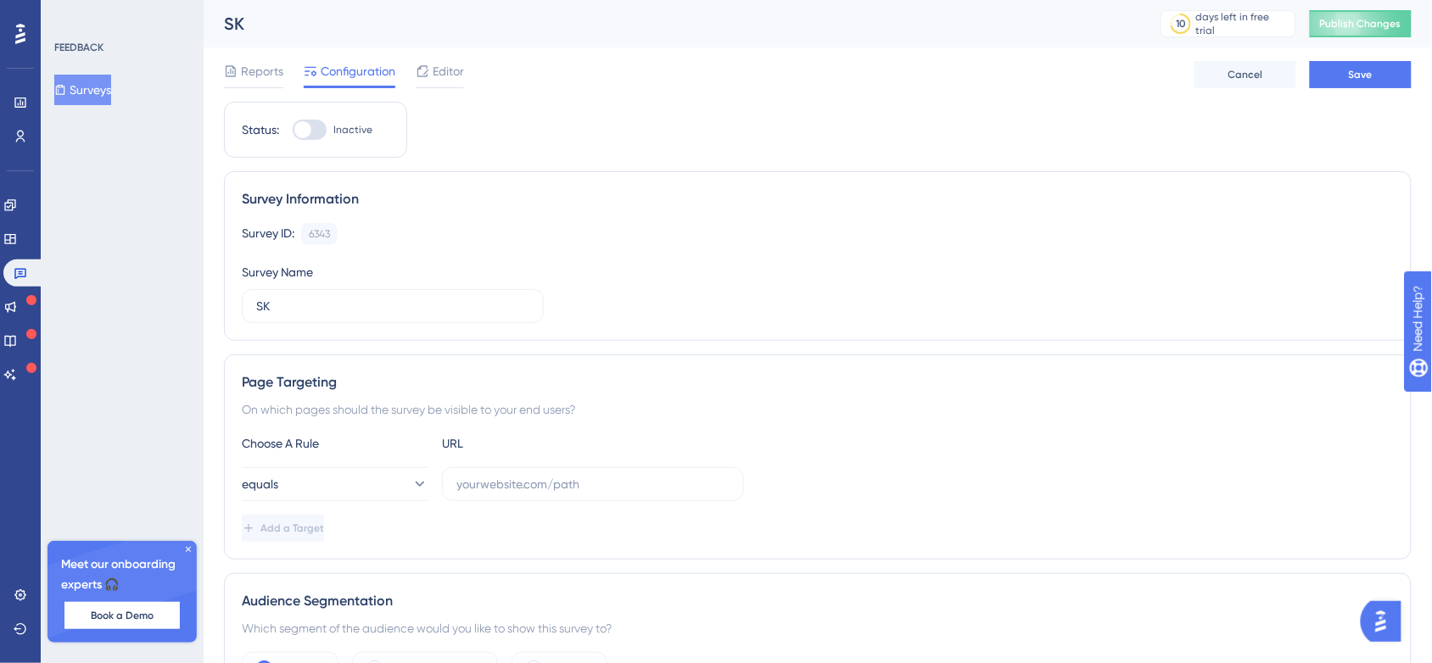
click at [293, 130] on input "Inactive" at bounding box center [292, 130] width 1 height 1
checkbox input "false"
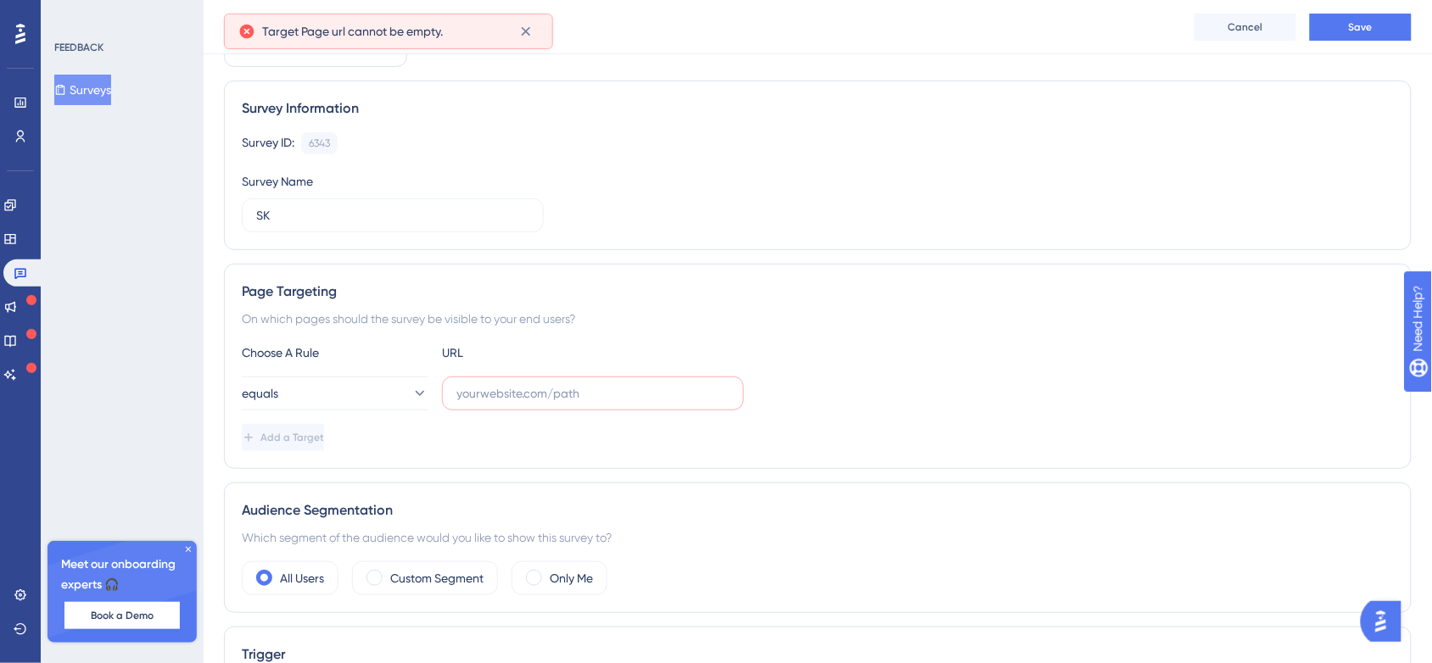
scroll to position [154, 0]
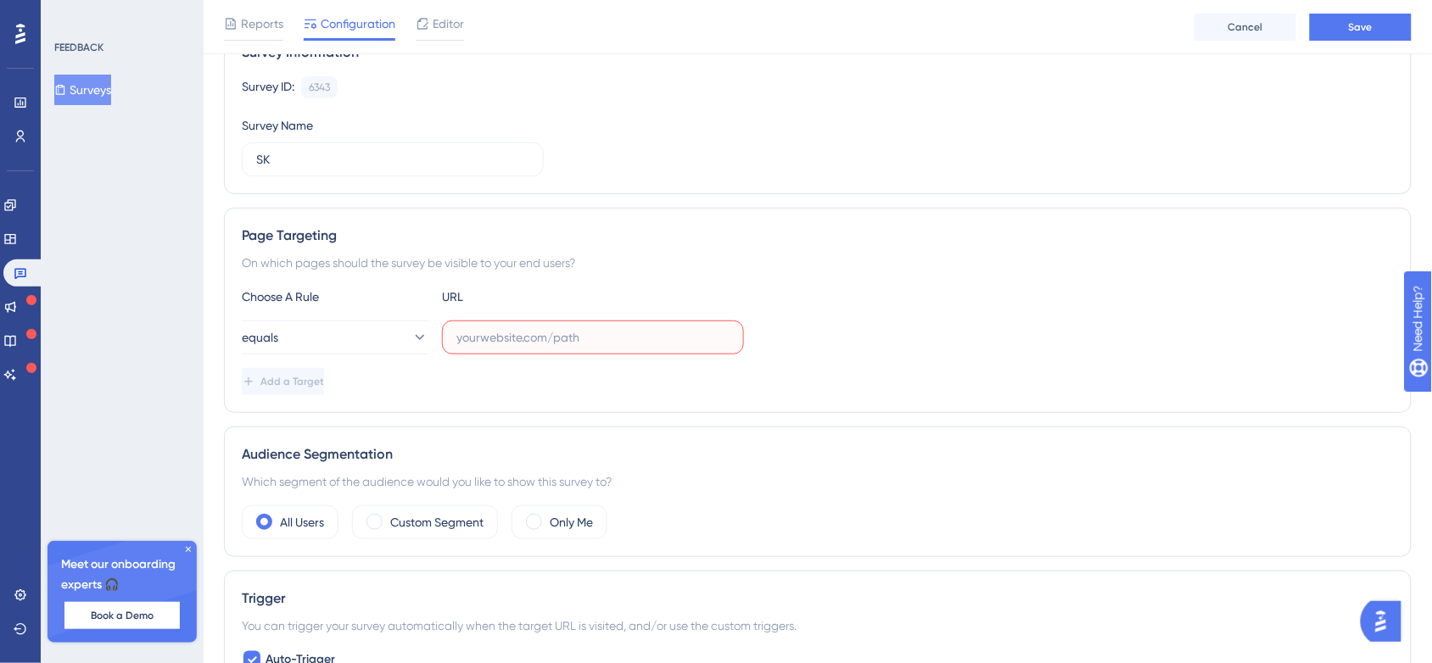
click at [547, 332] on input "text" at bounding box center [592, 337] width 273 height 19
paste input "[URL][DOMAIN_NAME][DOMAIN_NAME]"
click at [549, 341] on input "[URL][DOMAIN_NAME][DOMAIN_NAME]" at bounding box center [592, 337] width 273 height 19
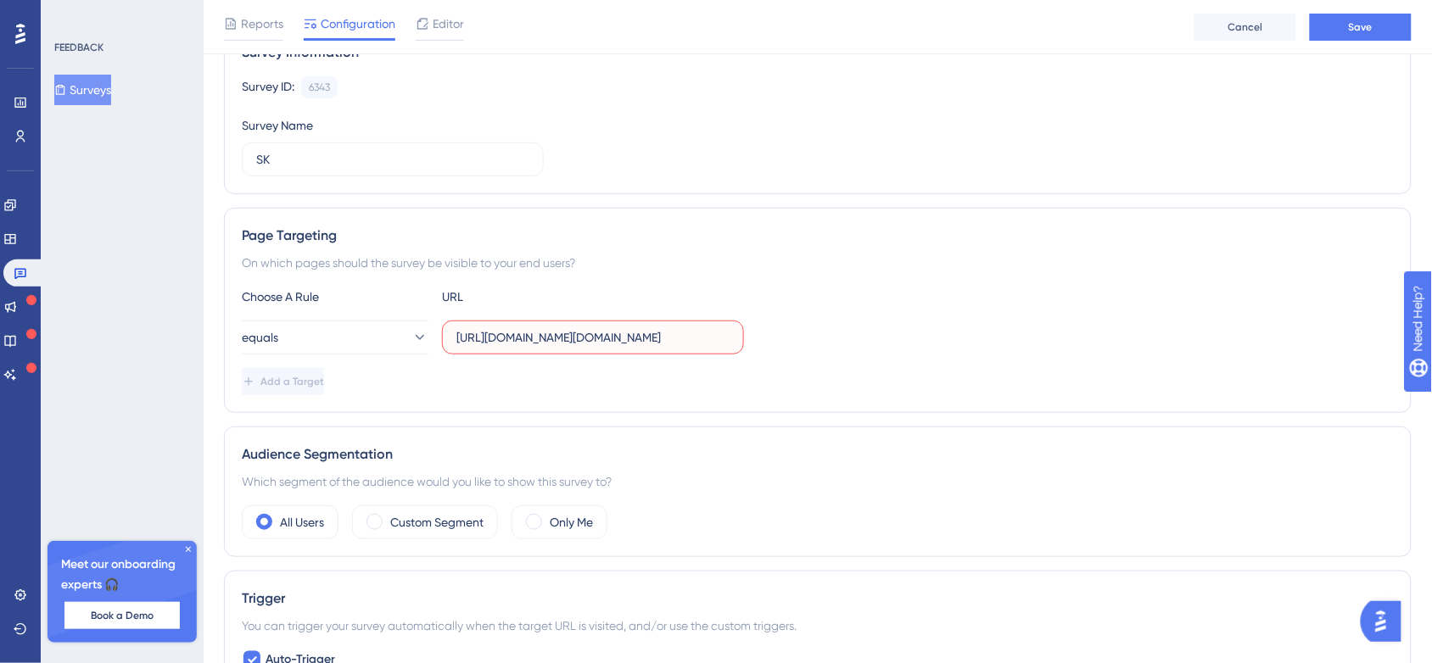
click at [549, 341] on input "[URL][DOMAIN_NAME][DOMAIN_NAME]" at bounding box center [592, 337] width 273 height 19
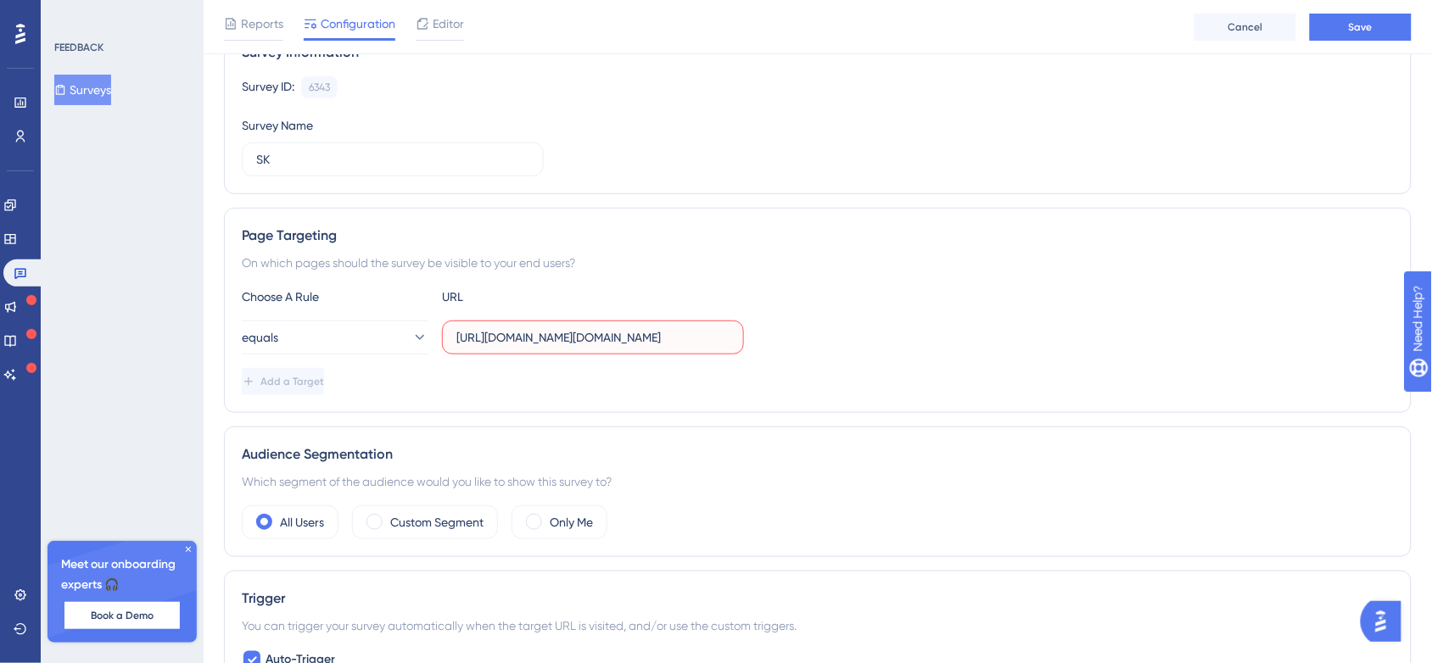
click at [549, 341] on input "[URL][DOMAIN_NAME][DOMAIN_NAME]" at bounding box center [592, 337] width 273 height 19
click at [567, 345] on input "[URL][DOMAIN_NAME][DOMAIN_NAME]" at bounding box center [592, 337] width 273 height 19
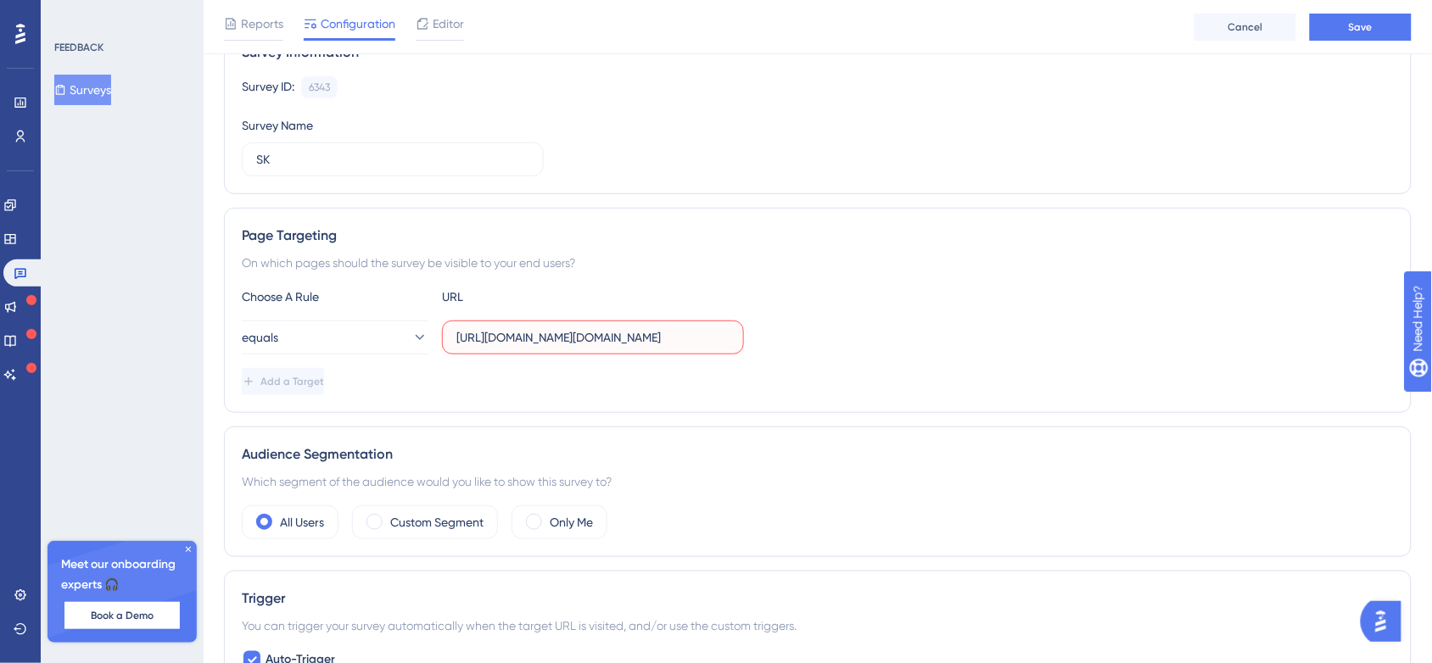
click at [567, 345] on input "[URL][DOMAIN_NAME][DOMAIN_NAME]" at bounding box center [592, 337] width 273 height 19
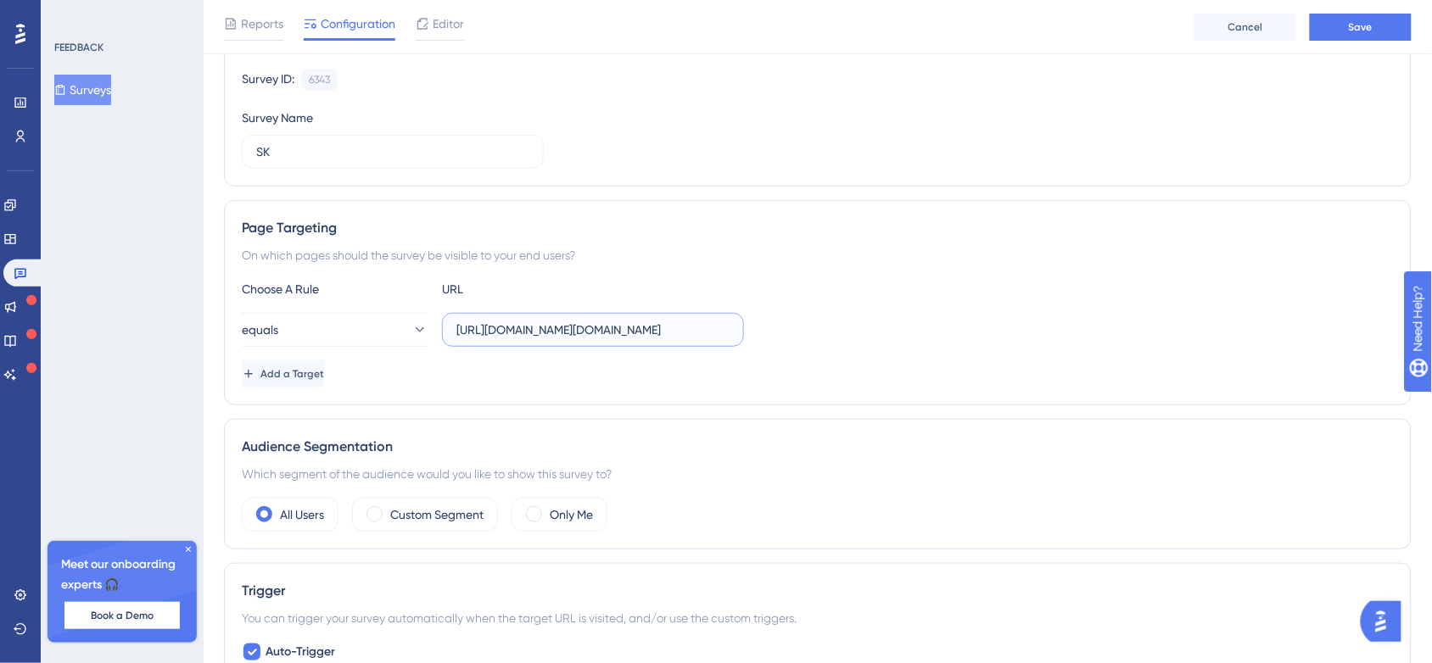
scroll to position [0, 8]
type input "[URL][DOMAIN_NAME][DOMAIN_NAME]"
click at [567, 345] on label "[URL][DOMAIN_NAME][DOMAIN_NAME]" at bounding box center [593, 330] width 302 height 34
click at [567, 339] on input "[URL][DOMAIN_NAME][DOMAIN_NAME]" at bounding box center [592, 330] width 273 height 19
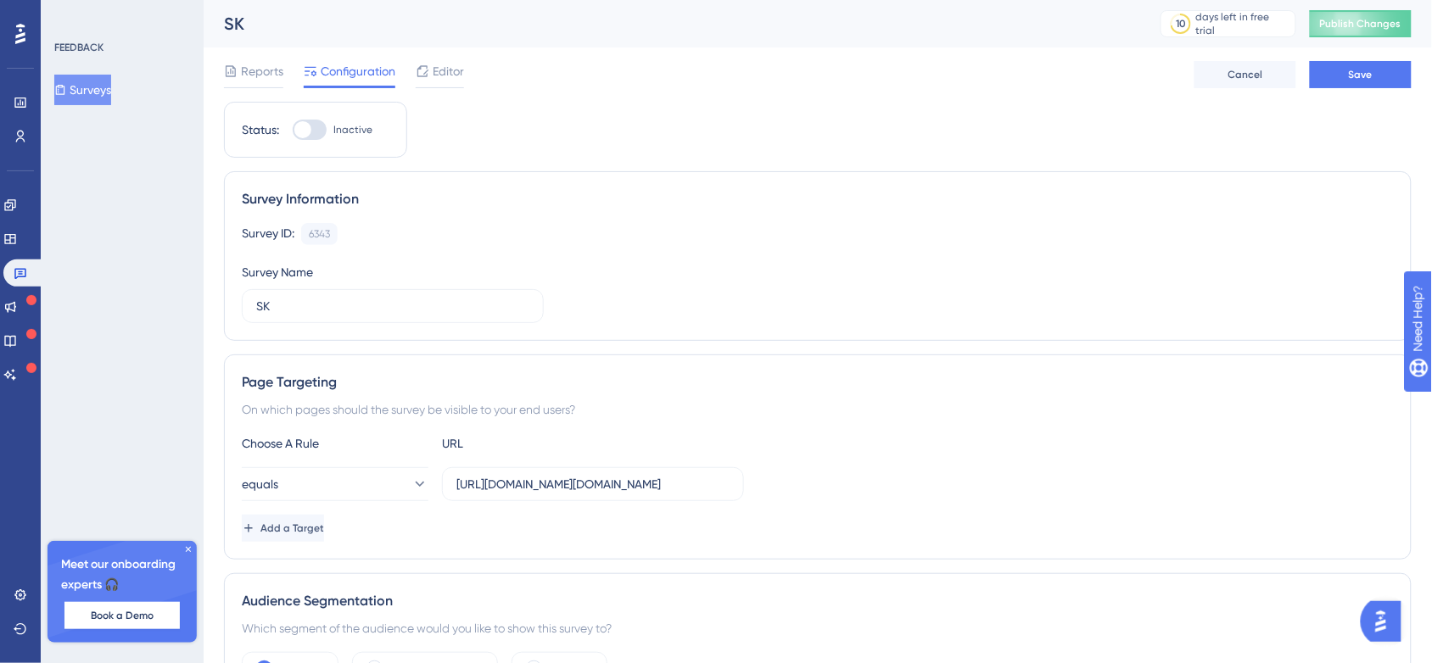
click at [302, 129] on div at bounding box center [302, 129] width 17 height 17
click at [293, 130] on input "Inactive" at bounding box center [292, 130] width 1 height 1
checkbox input "true"
drag, startPoint x: 1362, startPoint y: 90, endPoint x: 1368, endPoint y: 74, distance: 17.2
click at [1368, 74] on div "Reports Configuration Editor Cancel Save" at bounding box center [818, 75] width 1188 height 54
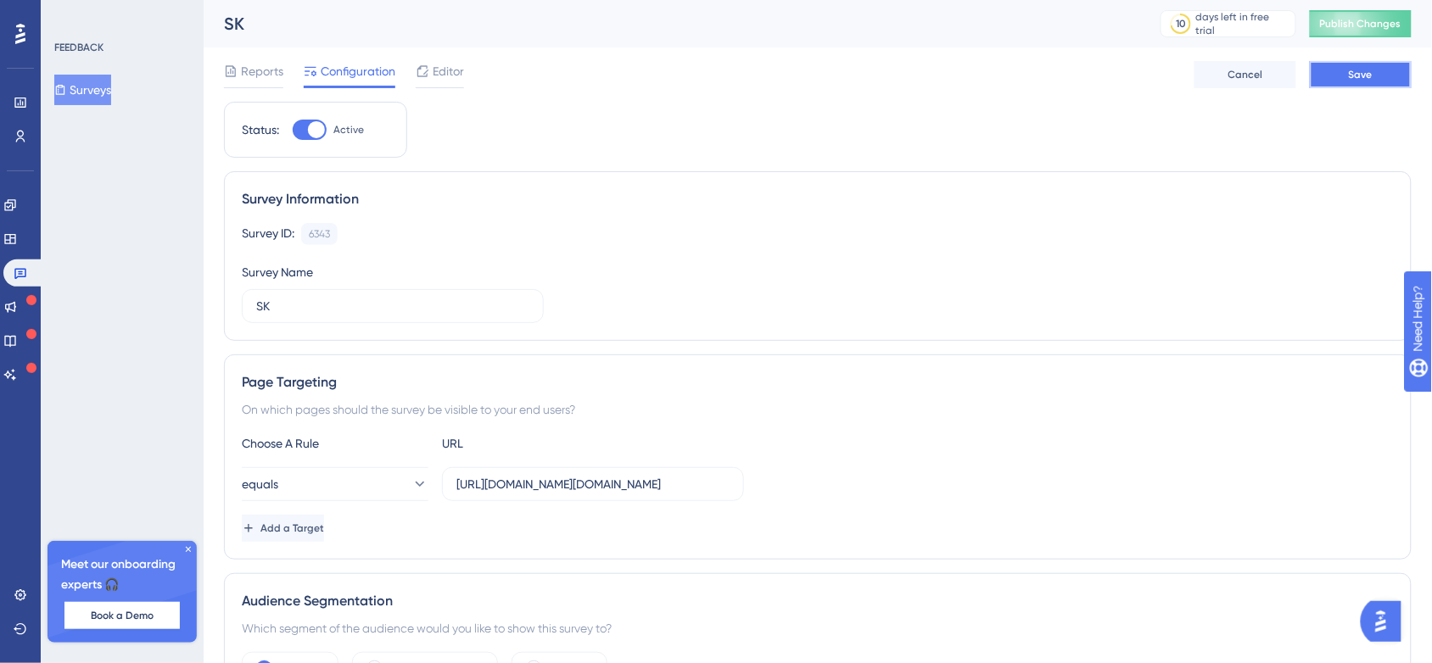
click at [1368, 74] on span "Save" at bounding box center [1361, 75] width 24 height 14
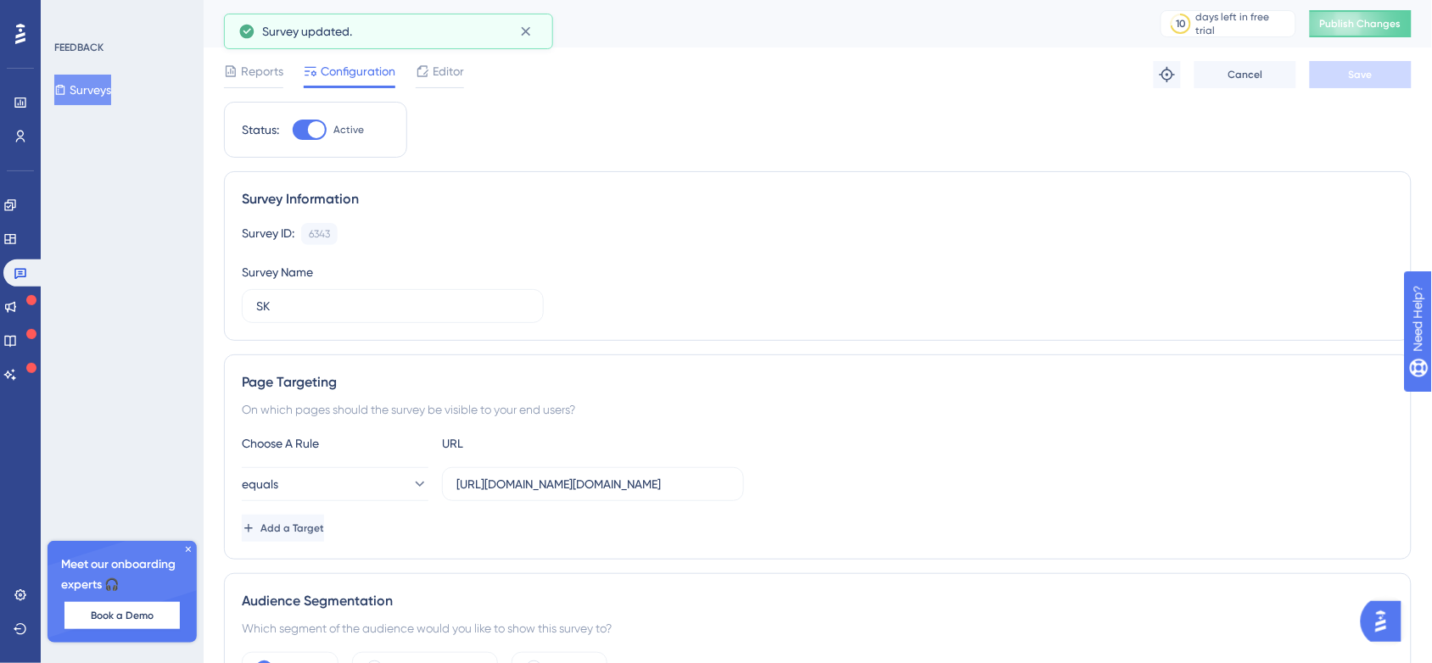
click at [109, 92] on button "Surveys" at bounding box center [82, 90] width 57 height 31
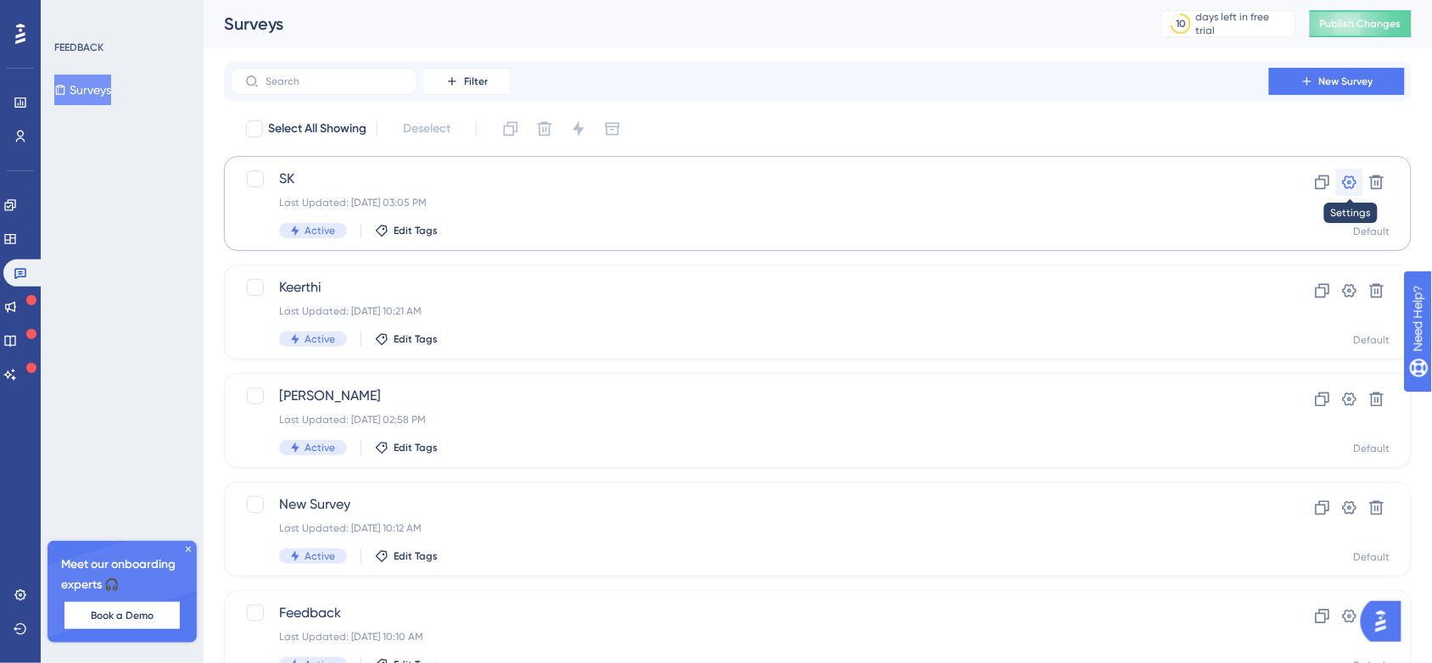
click at [1350, 187] on icon at bounding box center [1350, 183] width 14 height 14
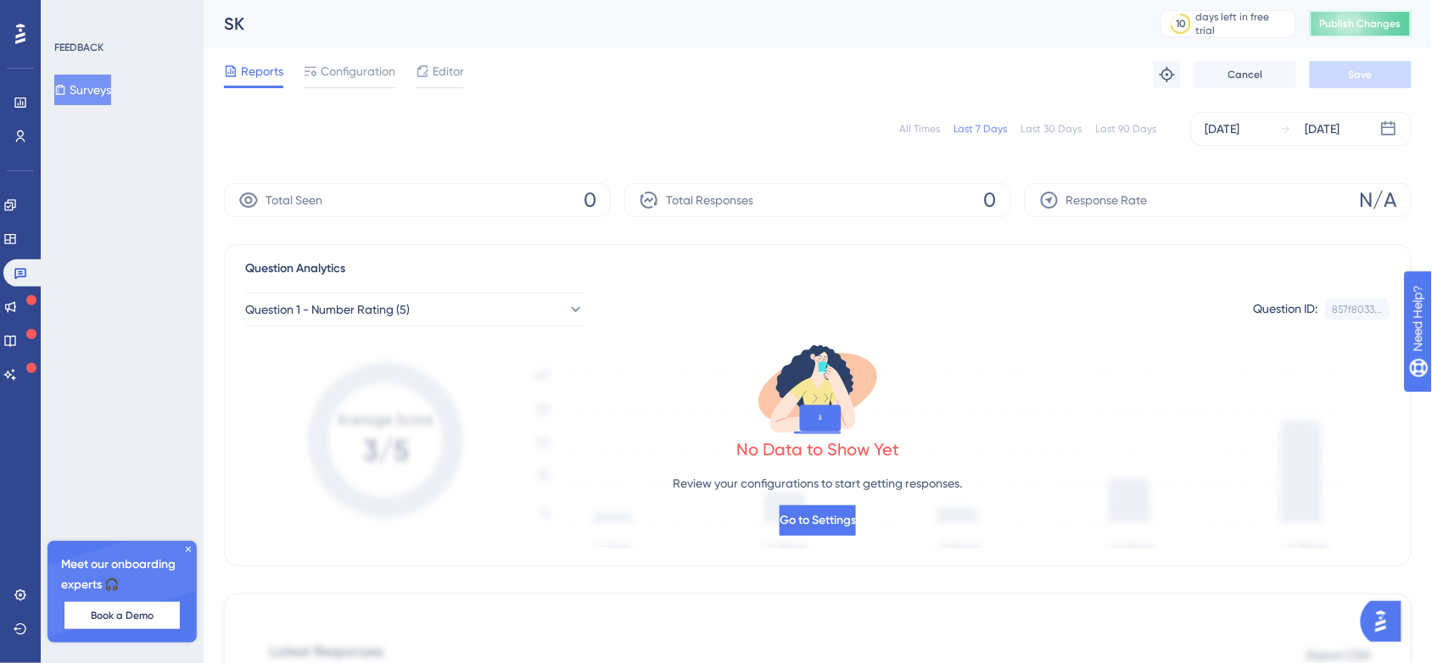
click at [1334, 22] on button "Publish Changes" at bounding box center [1361, 23] width 102 height 27
click at [17, 599] on icon at bounding box center [19, 595] width 11 height 11
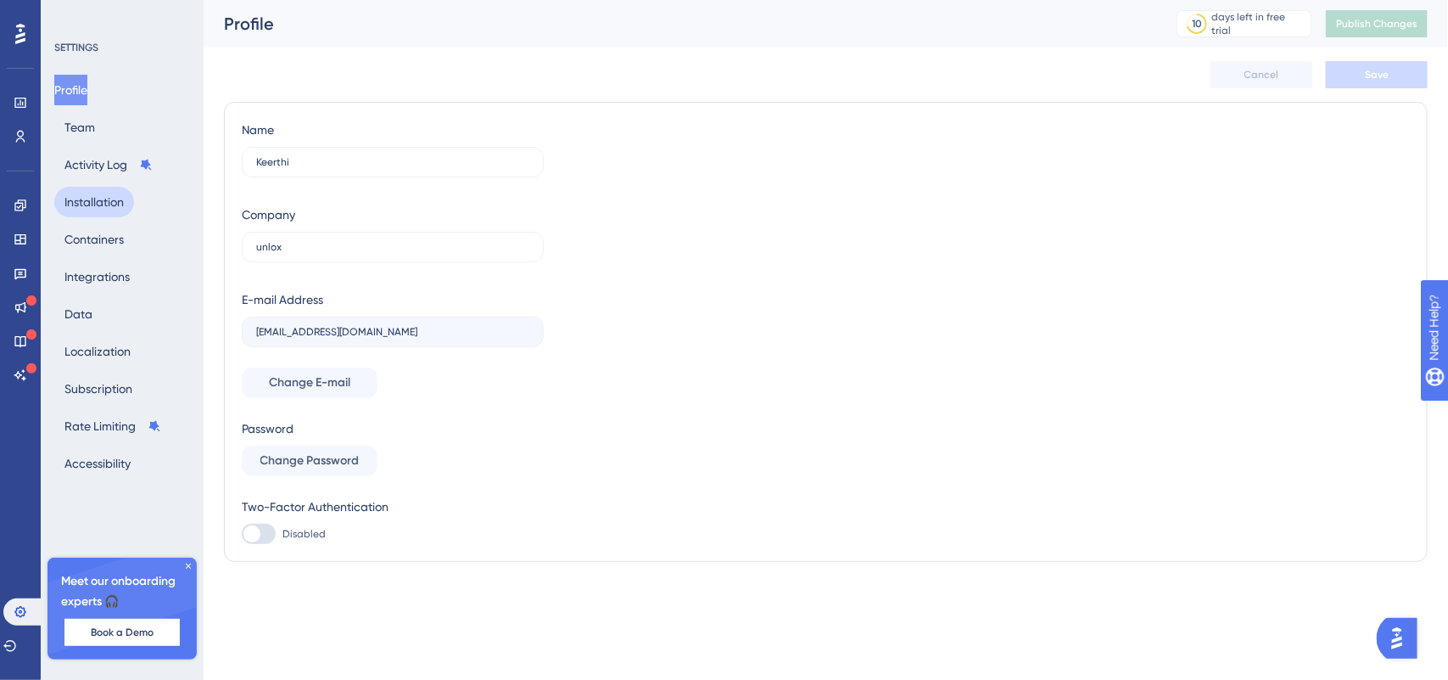
click at [113, 189] on button "Installation" at bounding box center [94, 202] width 80 height 31
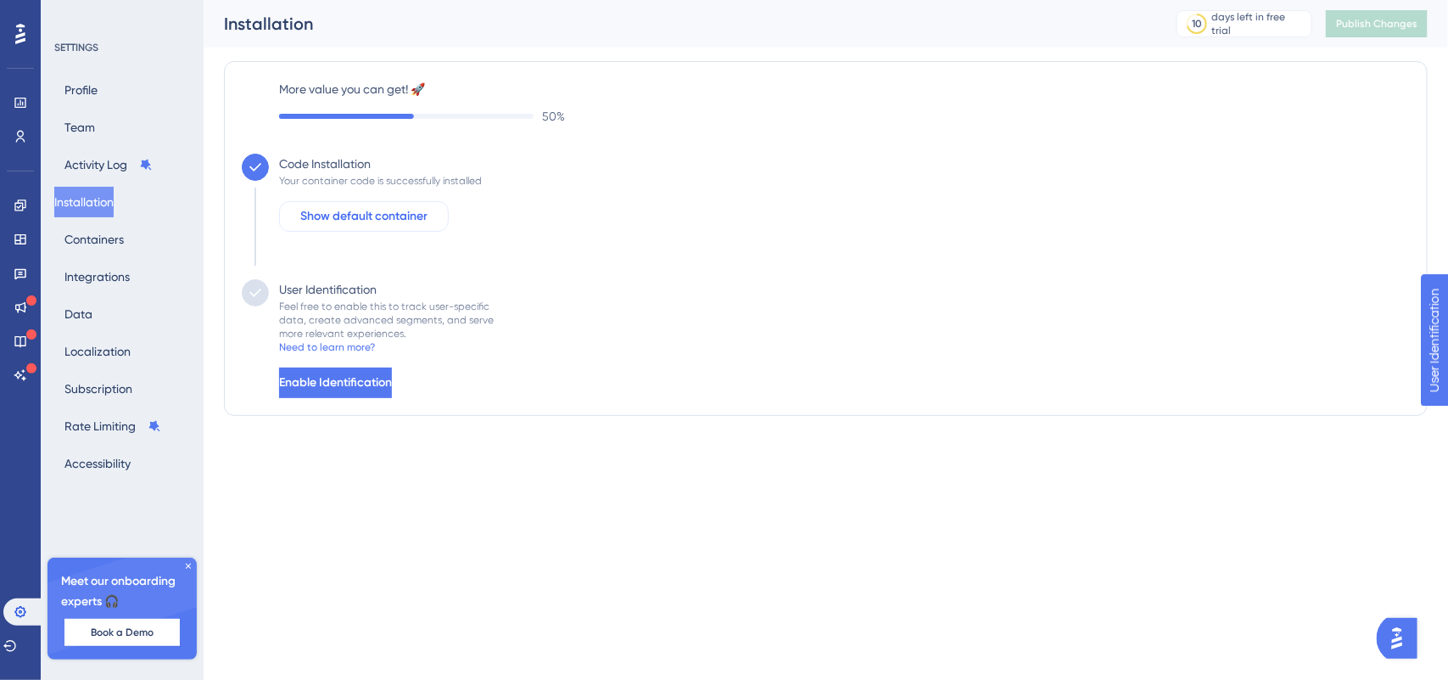
click at [327, 213] on span "Show default container" at bounding box center [363, 216] width 127 height 20
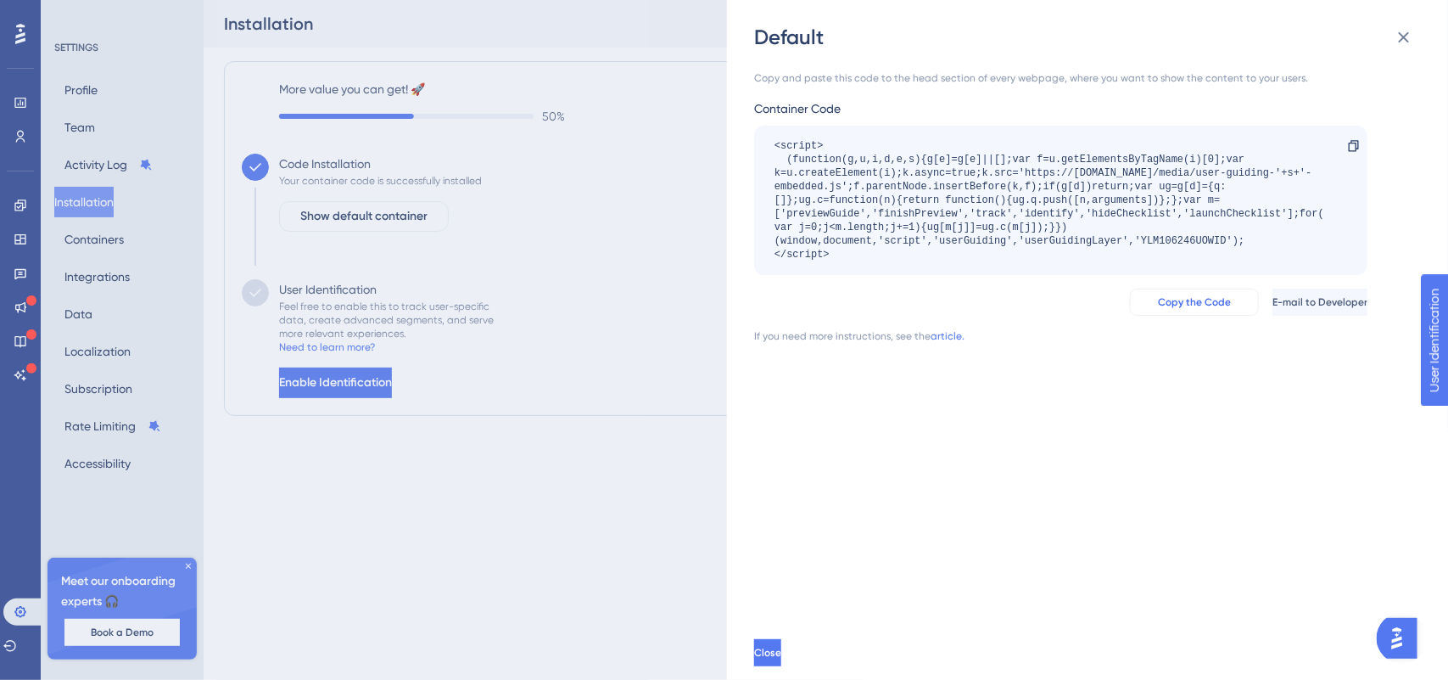
click at [1167, 291] on button "Copy the Code" at bounding box center [1194, 301] width 129 height 27
click at [1144, 311] on button "Copy the Code" at bounding box center [1194, 301] width 129 height 27
